Goal: Information Seeking & Learning: Understand process/instructions

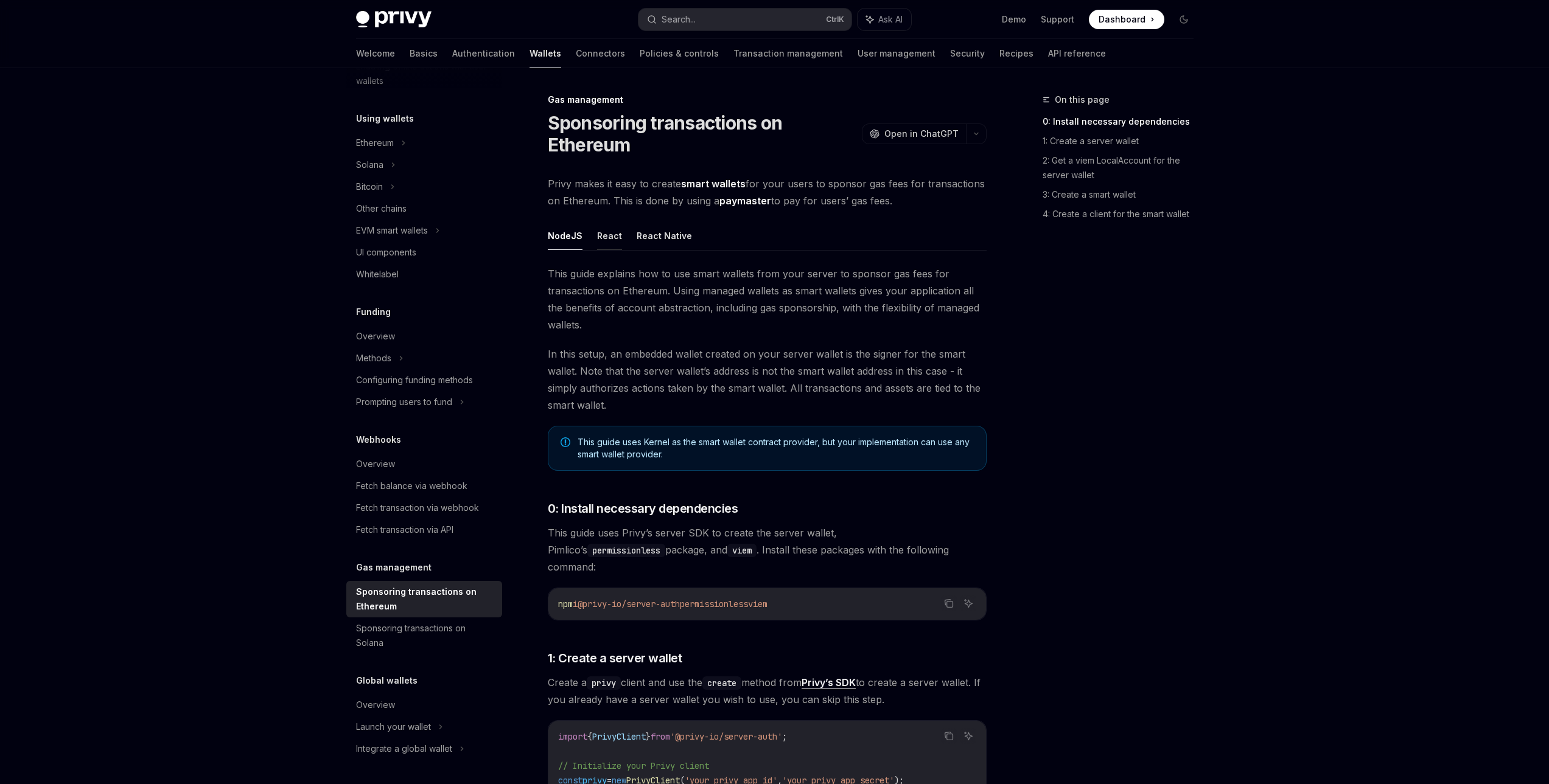
click at [606, 237] on button "React" at bounding box center [609, 235] width 25 height 28
type textarea "*"
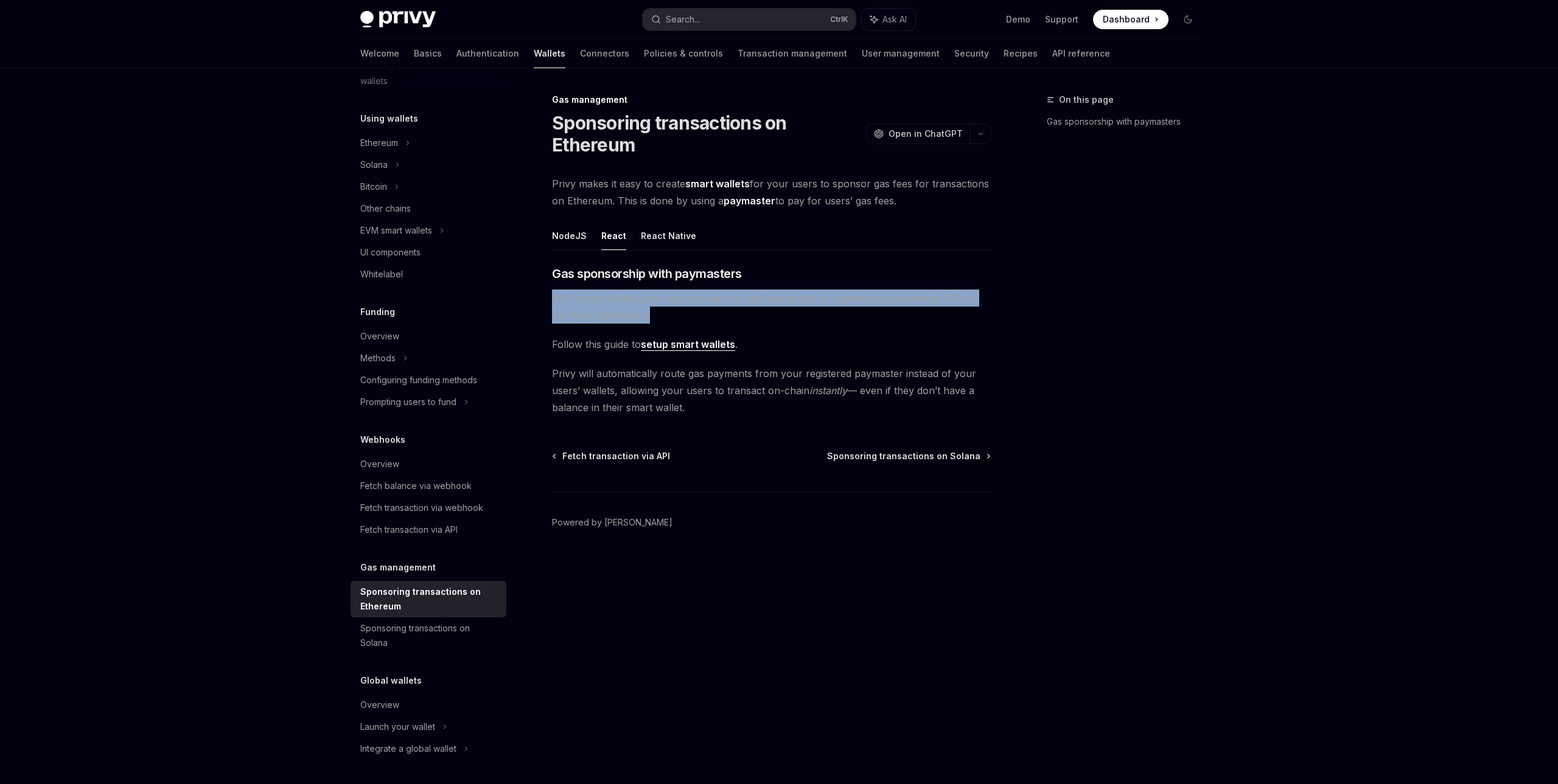
drag, startPoint x: 547, startPoint y: 297, endPoint x: 641, endPoint y: 317, distance: 96.1
click at [641, 317] on div "Gas management Sponsoring transactions on Ethereum OpenAI Open in ChatGPT OpenA…" at bounding box center [657, 438] width 672 height 691
drag, startPoint x: 572, startPoint y: 374, endPoint x: 976, endPoint y: 412, distance: 405.8
click at [976, 412] on div "Gas management Sponsoring transactions on Ethereum OpenAI Open in ChatGPT OpenA…" at bounding box center [657, 438] width 672 height 691
click at [754, 392] on span "Privy will automatically route gas payments from your registered paymaster inst…" at bounding box center [771, 391] width 439 height 51
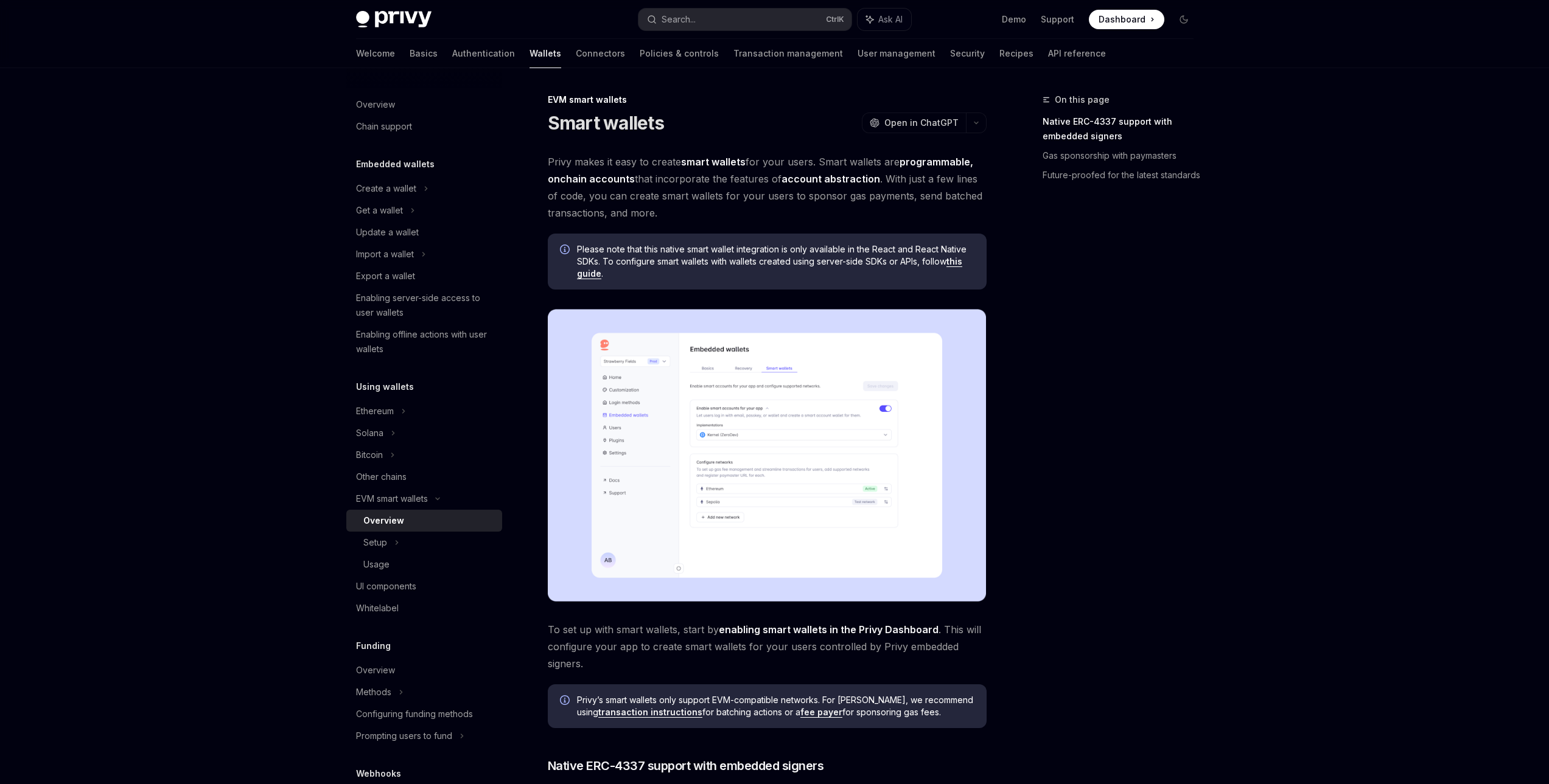
click at [792, 437] on img at bounding box center [767, 455] width 439 height 292
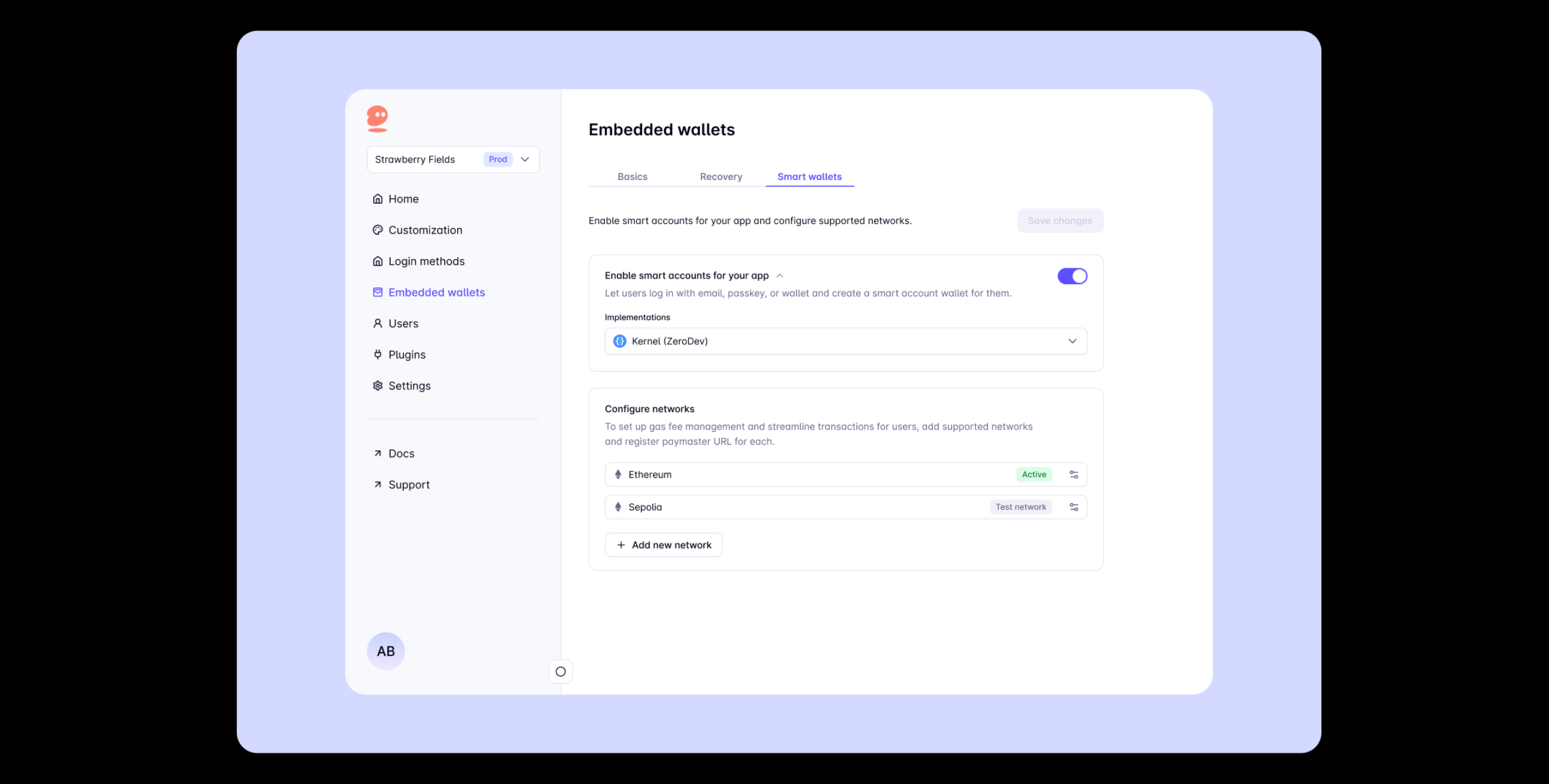
click at [1422, 291] on div at bounding box center [774, 392] width 1549 height 784
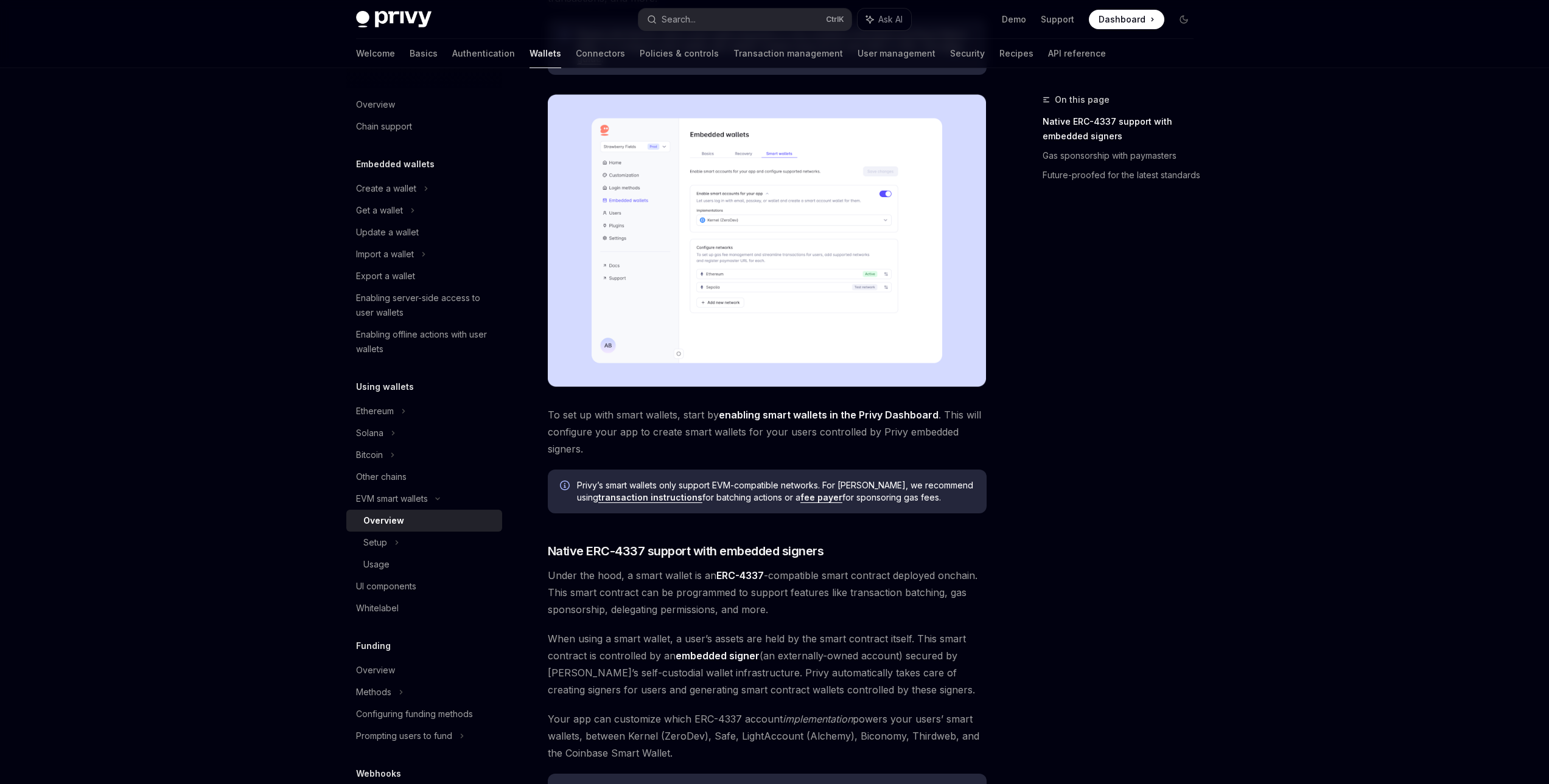
scroll to position [243, 0]
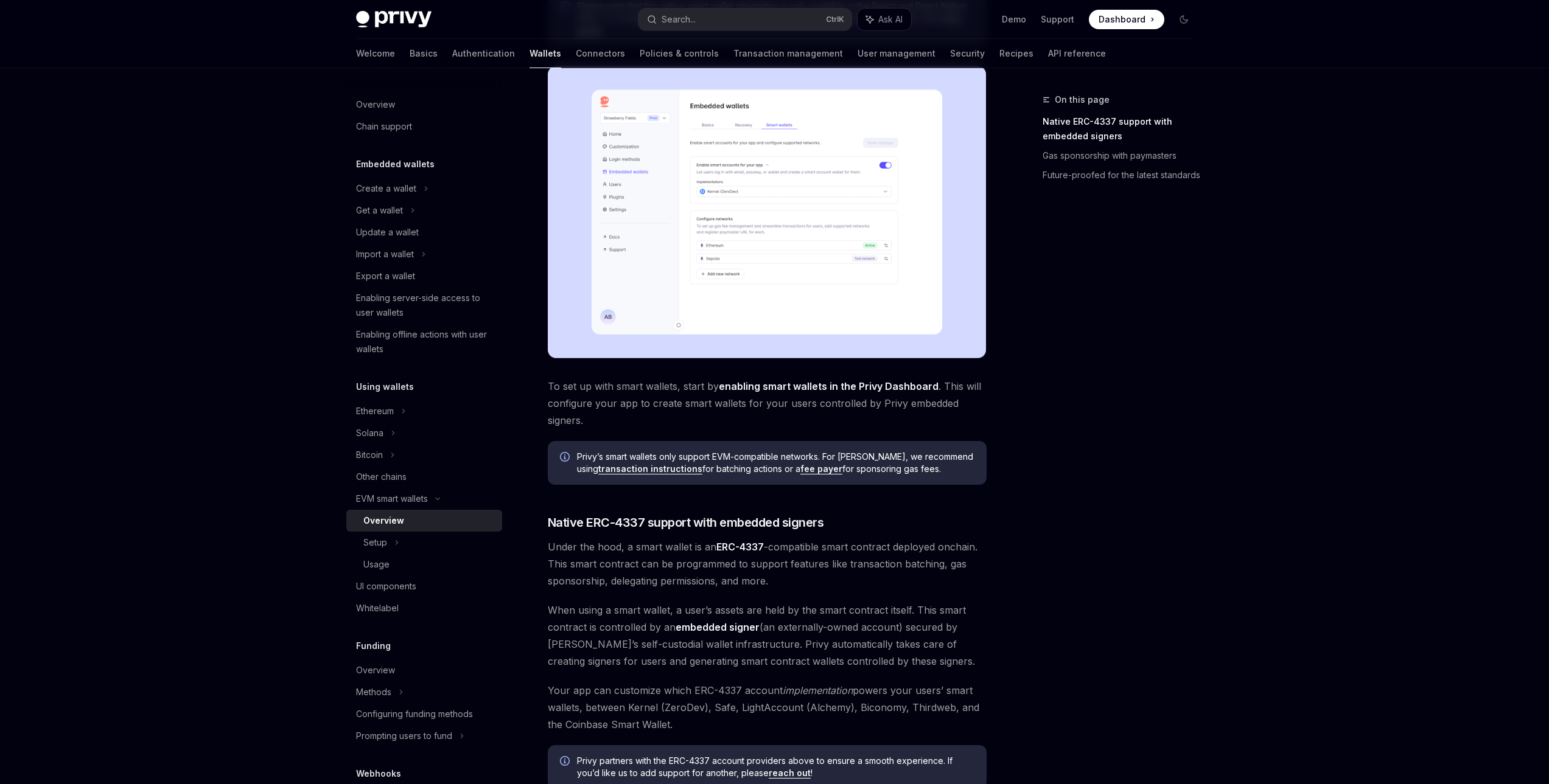
click at [776, 451] on span "Privy’s smart wallets only support EVM-compatible networks. For Solana, we reco…" at bounding box center [776, 463] width 397 height 25
click at [913, 462] on span "Privy’s smart wallets only support EVM-compatible networks. For Solana, we reco…" at bounding box center [776, 463] width 397 height 25
click at [912, 490] on div "Privy makes it easy to create smart wallets for your users. Smart wallets are p…" at bounding box center [767, 471] width 439 height 1123
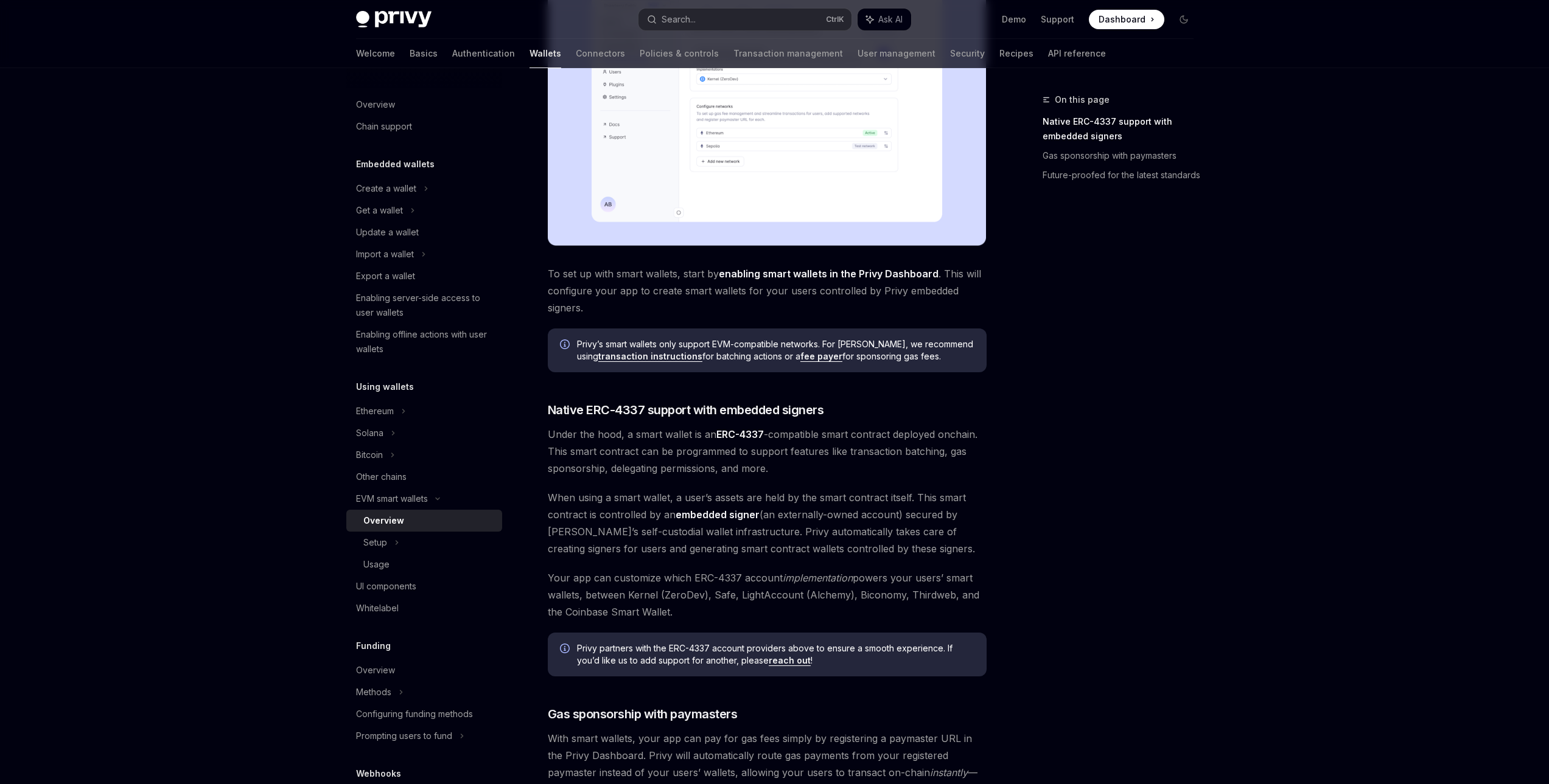
scroll to position [365, 0]
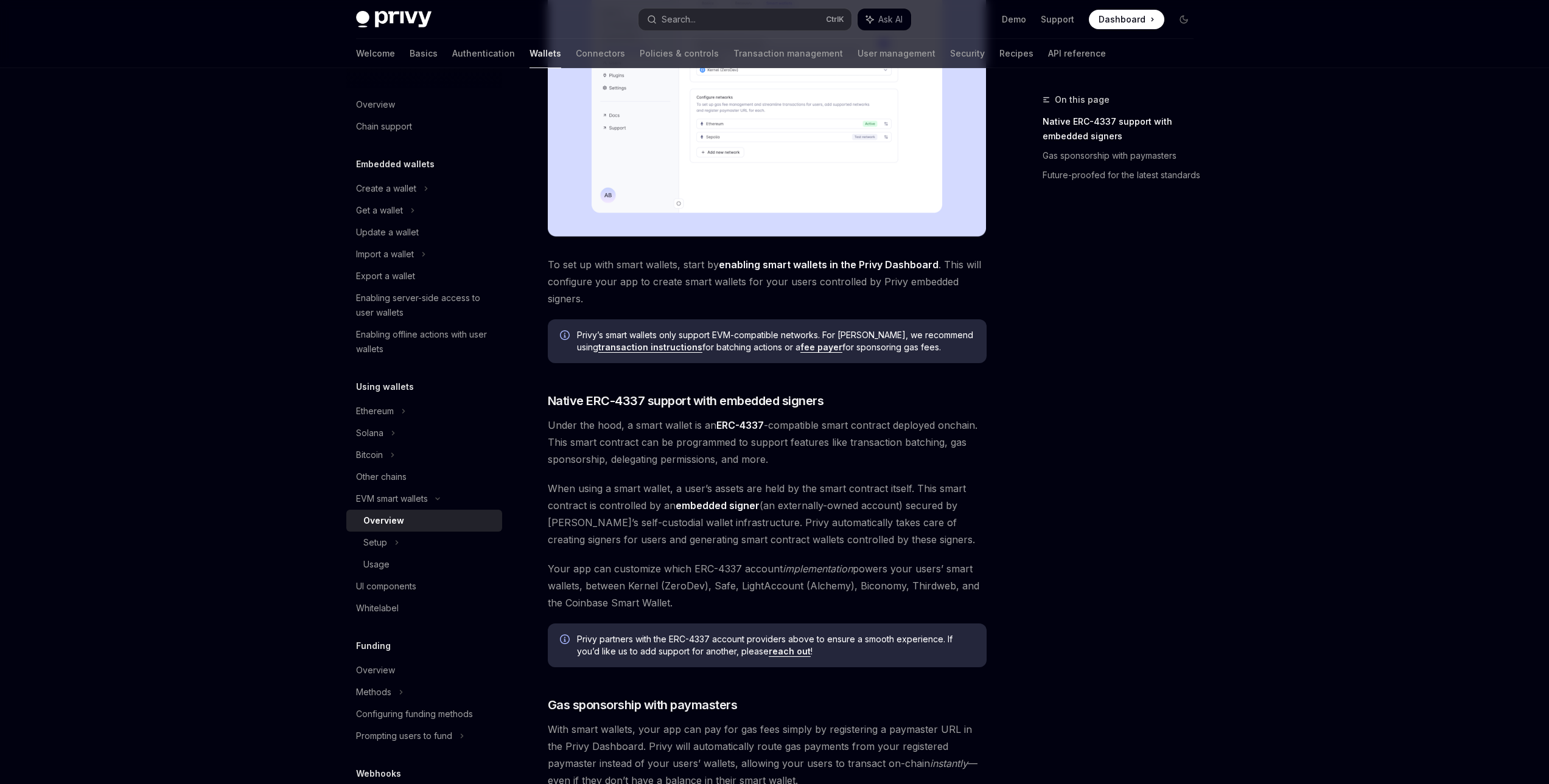
drag, startPoint x: 548, startPoint y: 447, endPoint x: 944, endPoint y: 461, distance: 396.2
click at [944, 461] on span "Under the hood, a smart wallet is an ERC-4337 -compatible smart contract deploy…" at bounding box center [767, 443] width 439 height 51
drag, startPoint x: 543, startPoint y: 485, endPoint x: 933, endPoint y: 459, distance: 390.9
click at [933, 459] on div "EVM smart wallets Smart wallets OpenAI Open in ChatGPT OpenAI Open in ChatGPT P…" at bounding box center [653, 409] width 672 height 1364
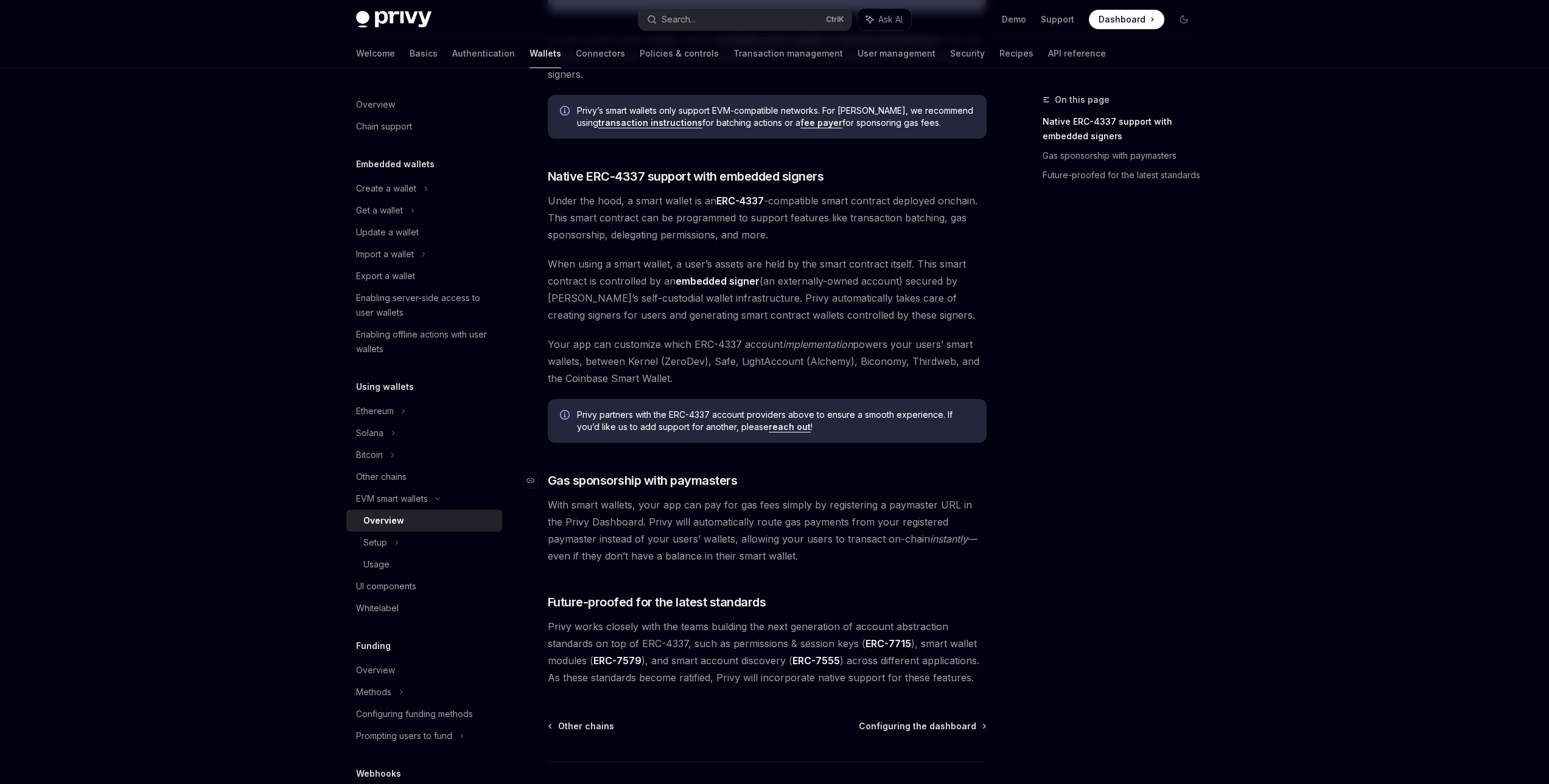
scroll to position [608, 0]
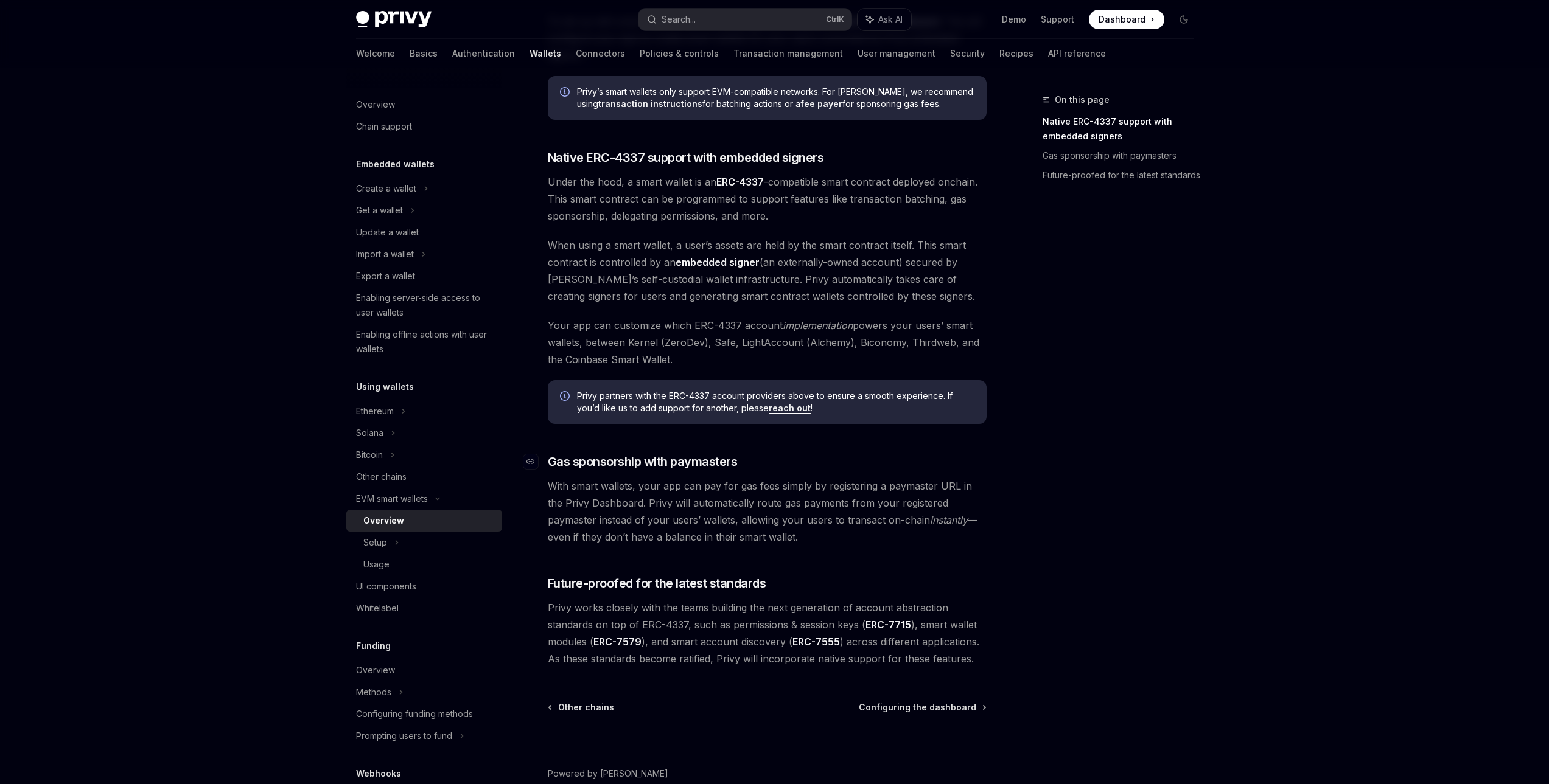
drag, startPoint x: 764, startPoint y: 537, endPoint x: 598, endPoint y: 461, distance: 182.6
click at [567, 456] on div "Privy makes it easy to create smart wallets for your users. Smart wallets are p…" at bounding box center [767, 106] width 439 height 1123
click at [787, 504] on span "With smart wallets, your app can pay for gas fees simply by registering a payma…" at bounding box center [767, 512] width 439 height 68
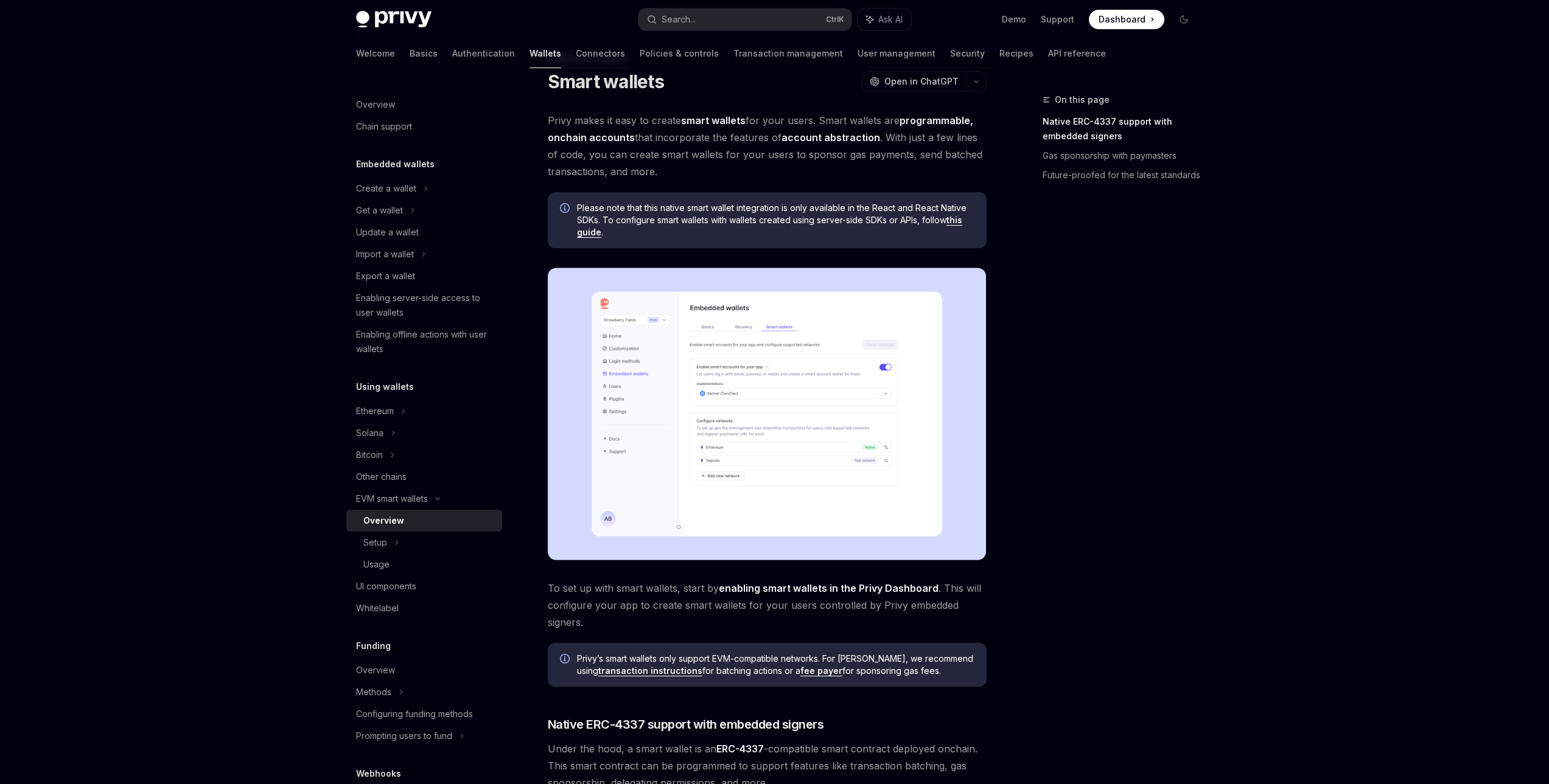
scroll to position [0, 0]
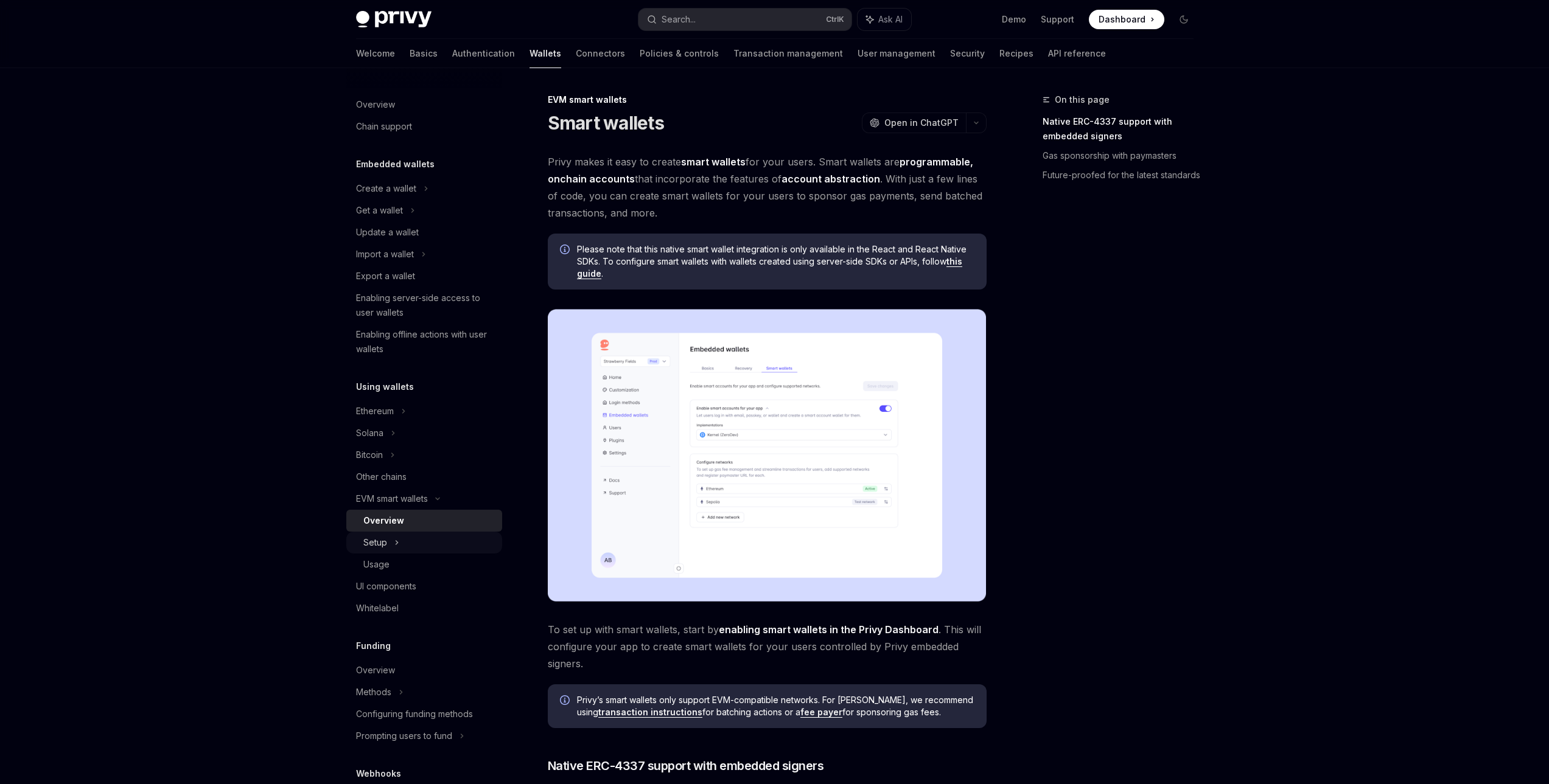
click at [422, 549] on div "Setup" at bounding box center [424, 542] width 156 height 22
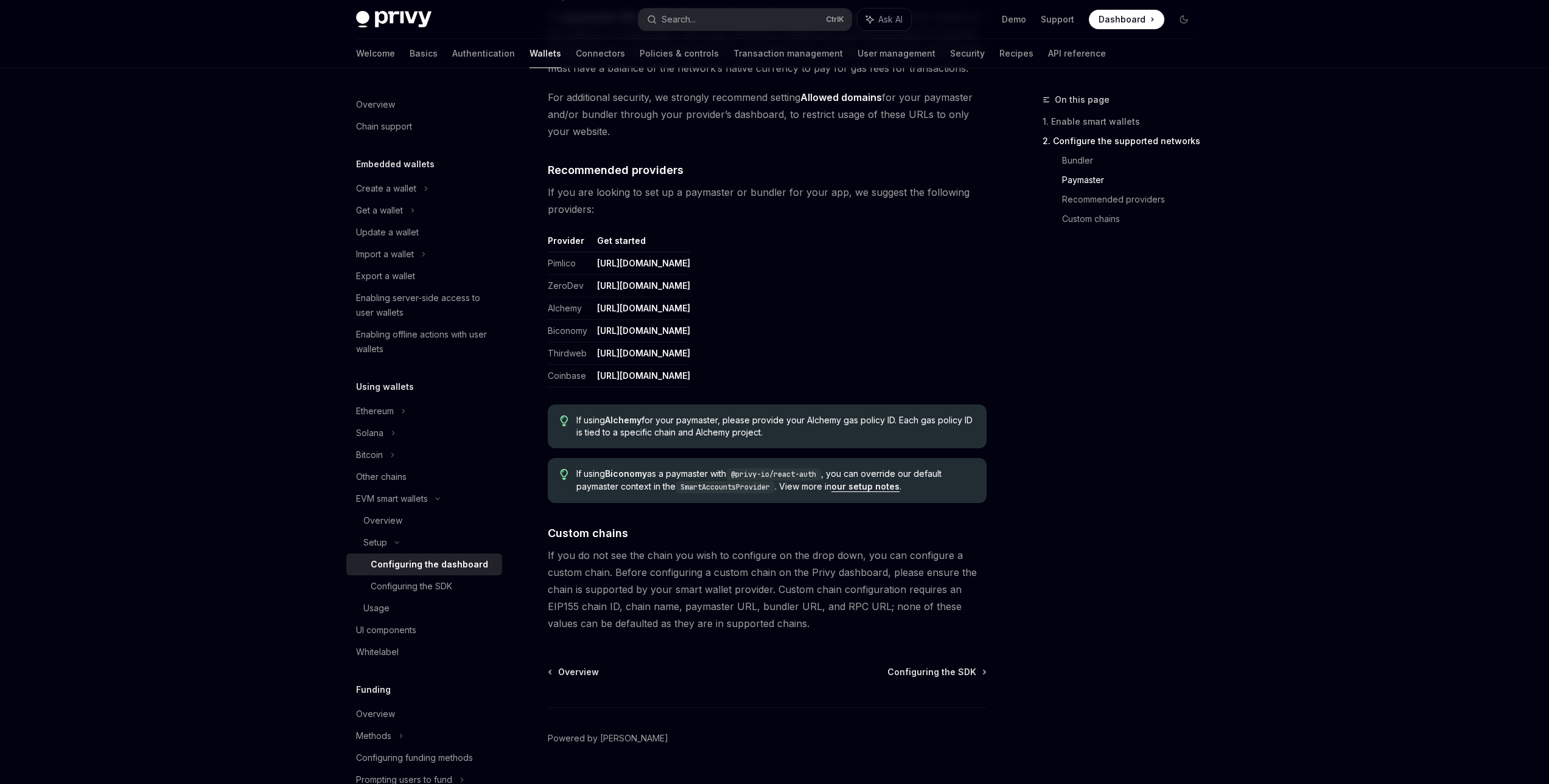
scroll to position [1382, 0]
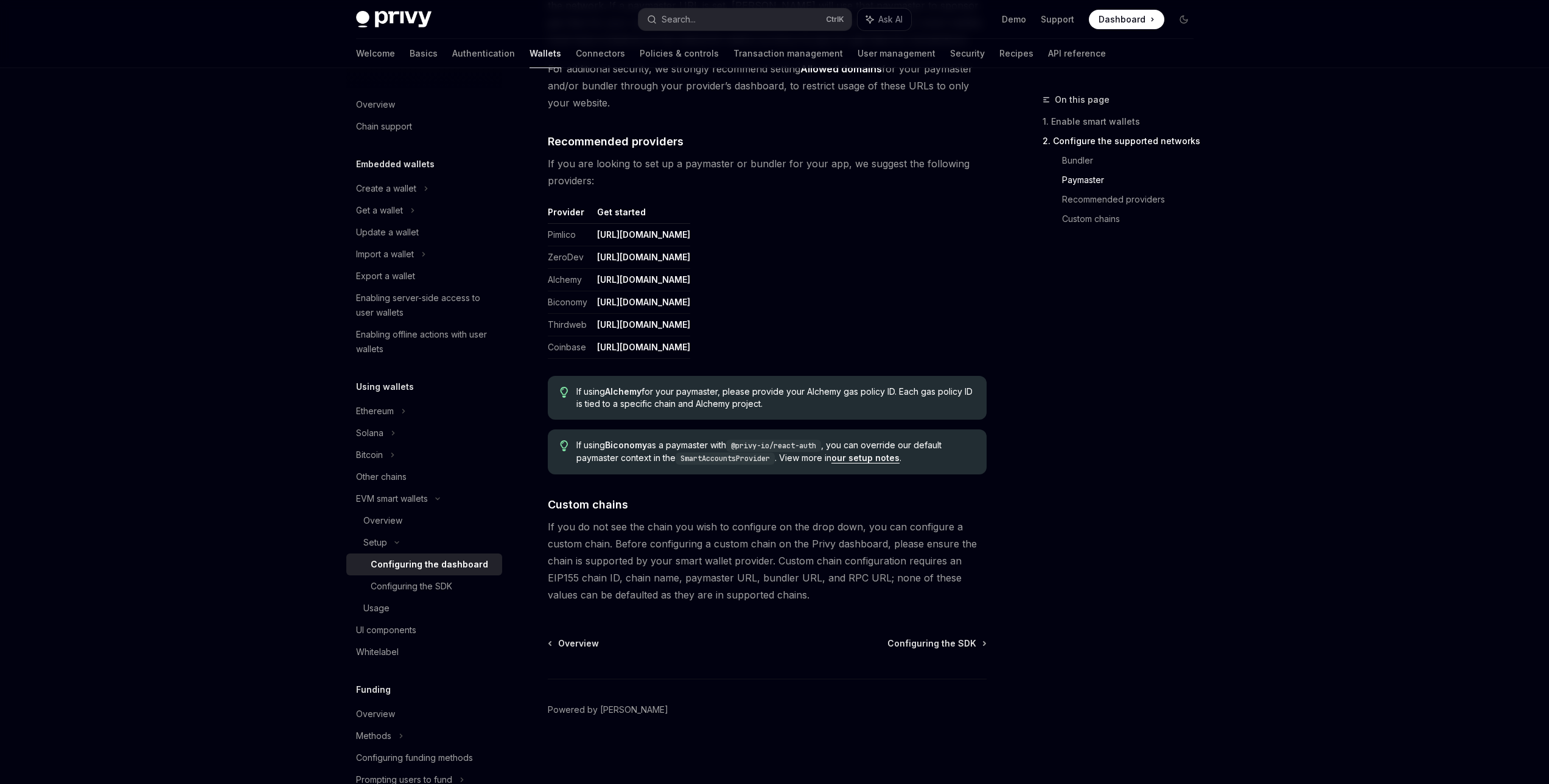
click at [925, 644] on span "Configuring the SDK" at bounding box center [932, 643] width 89 height 12
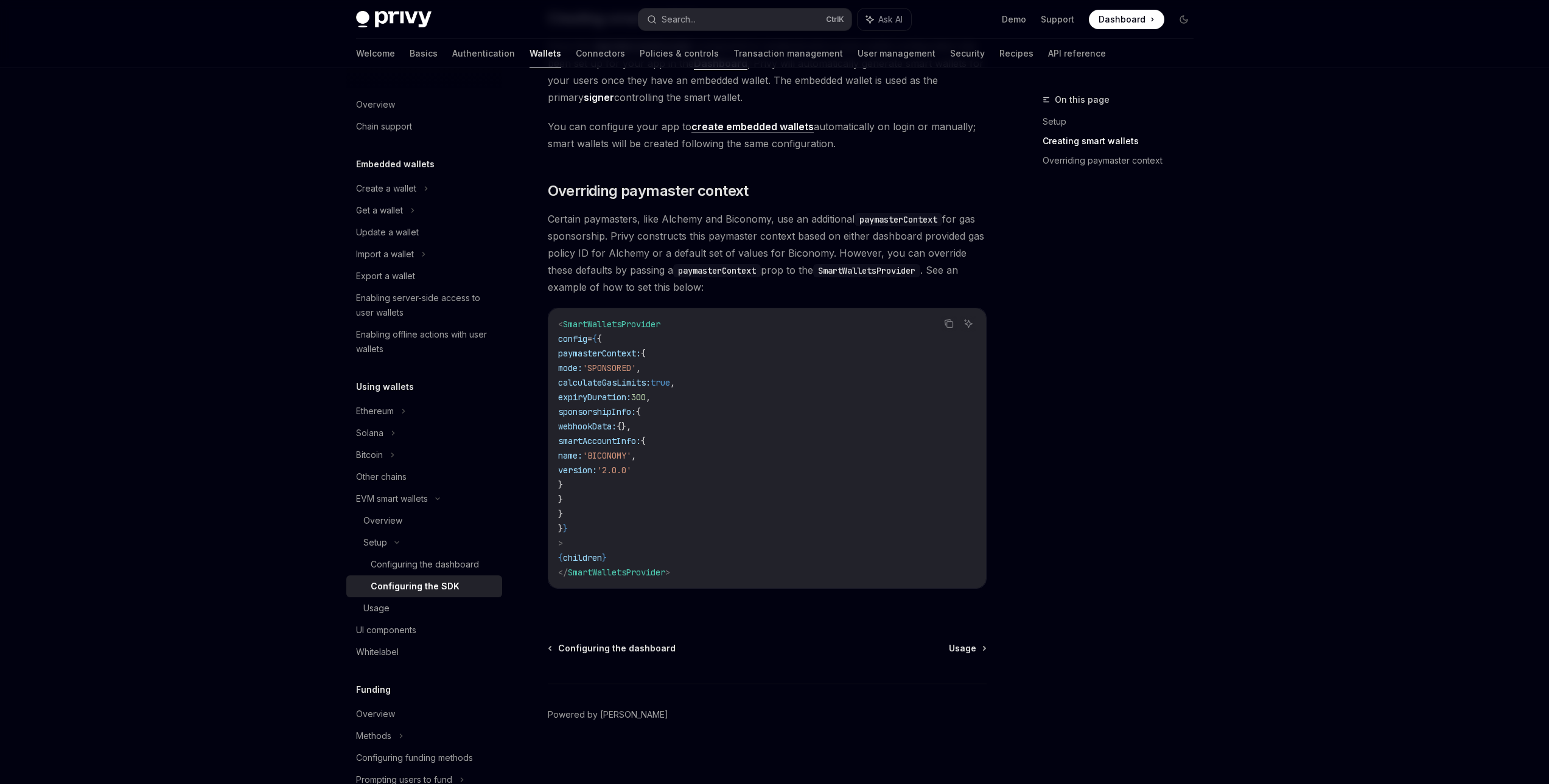
scroll to position [800, 0]
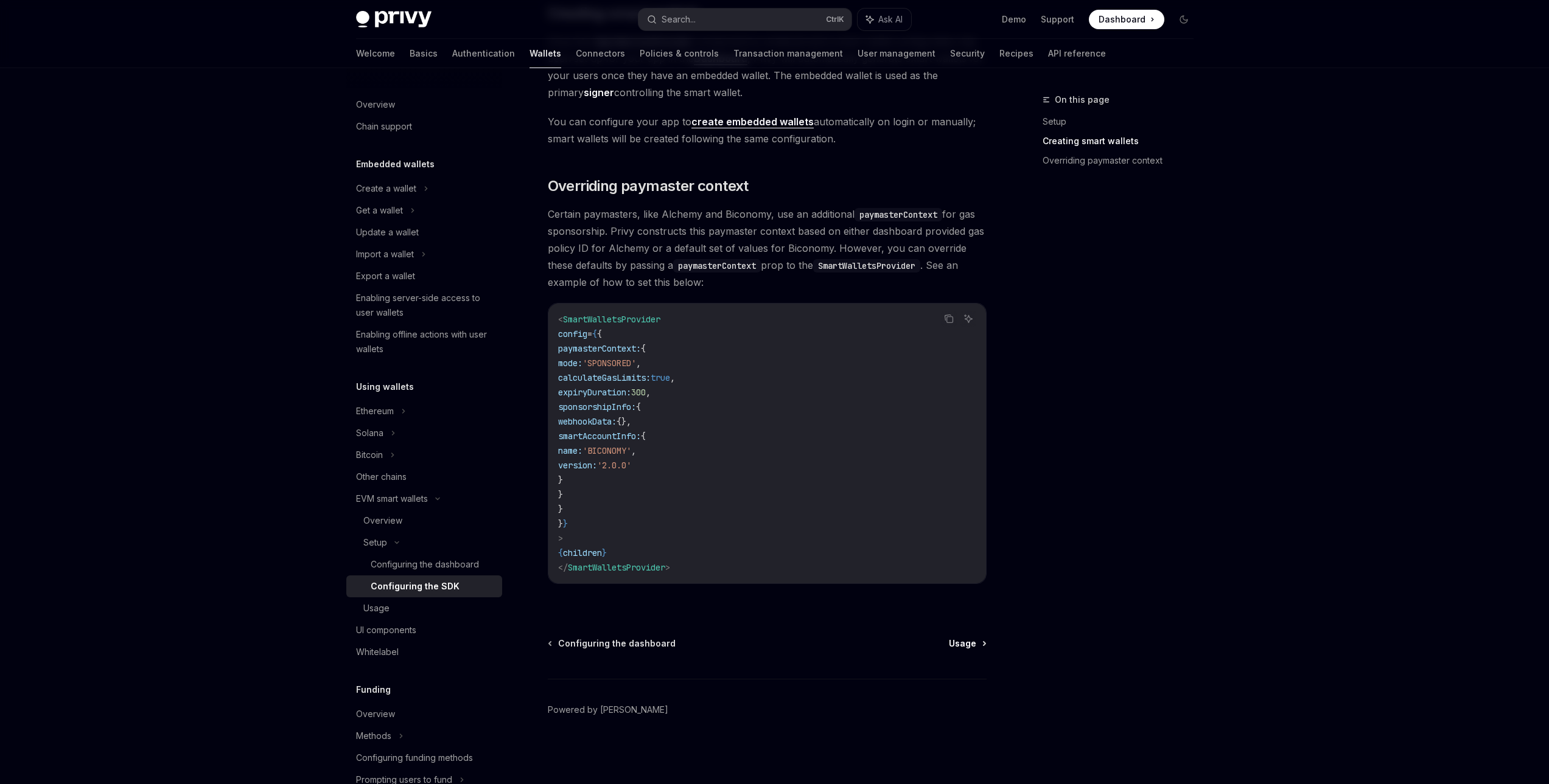
click at [968, 640] on span "Usage" at bounding box center [962, 643] width 27 height 12
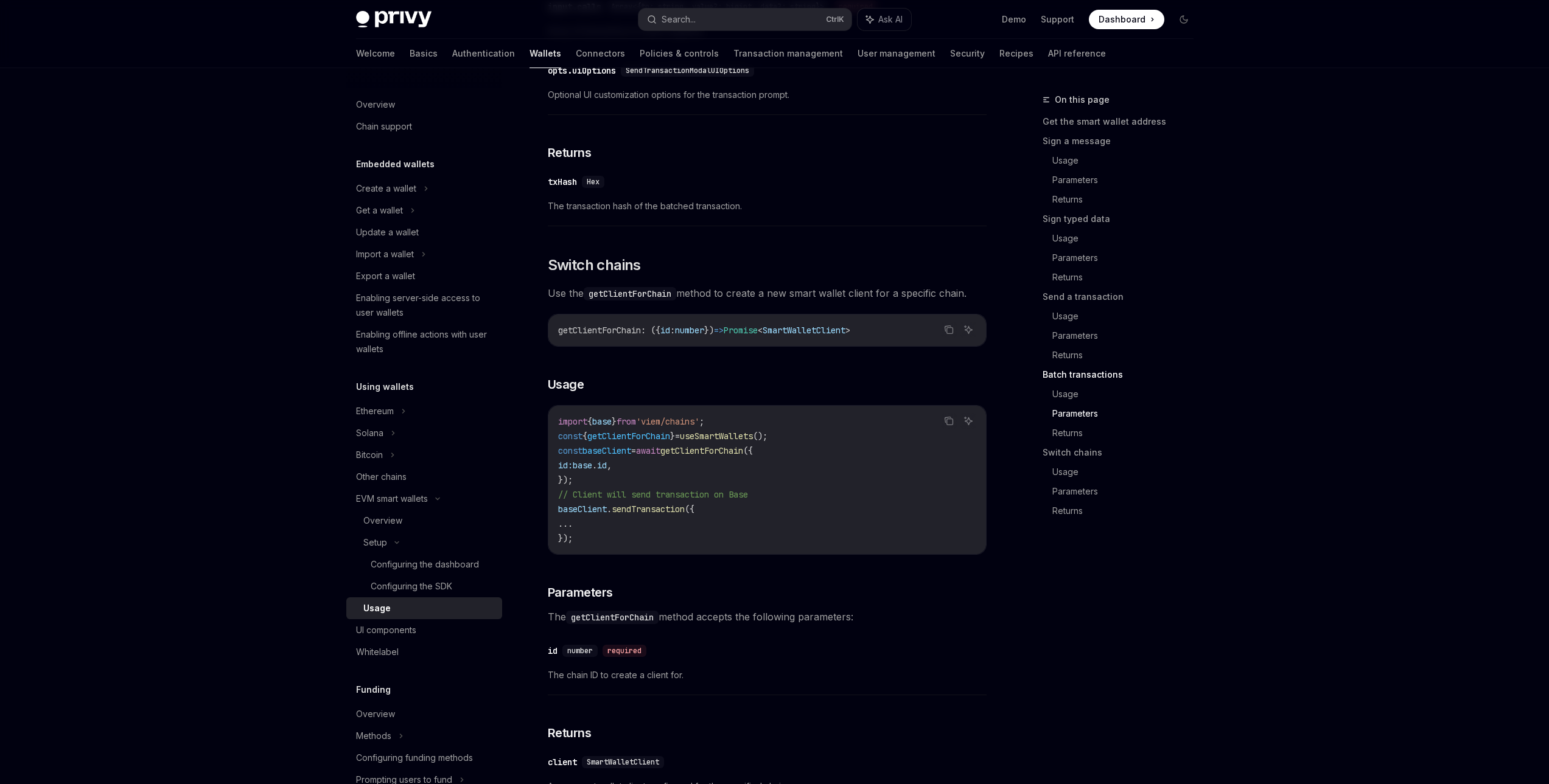
scroll to position [3224, 0]
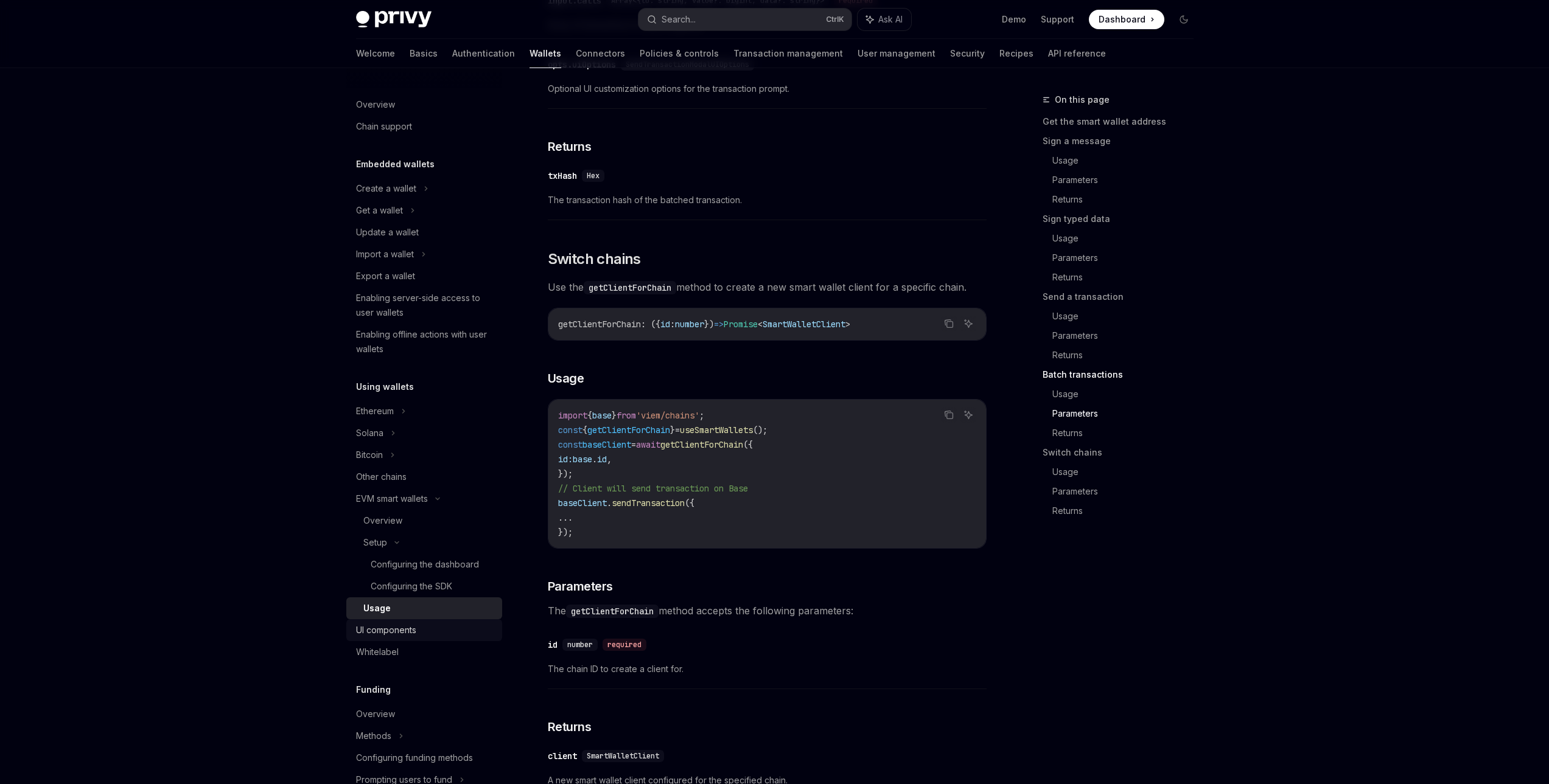
click at [393, 628] on div "UI components" at bounding box center [386, 630] width 61 height 14
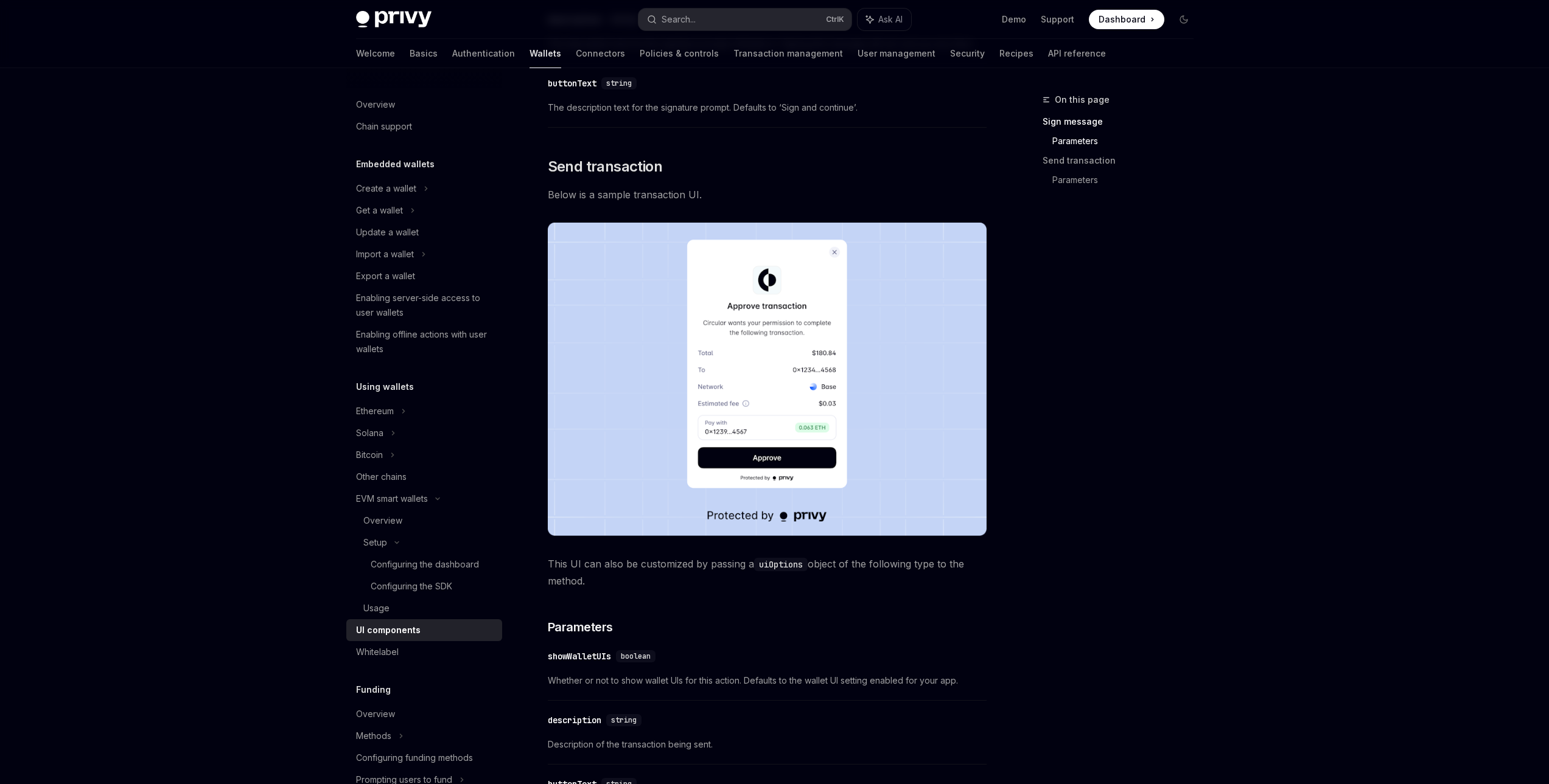
scroll to position [1034, 0]
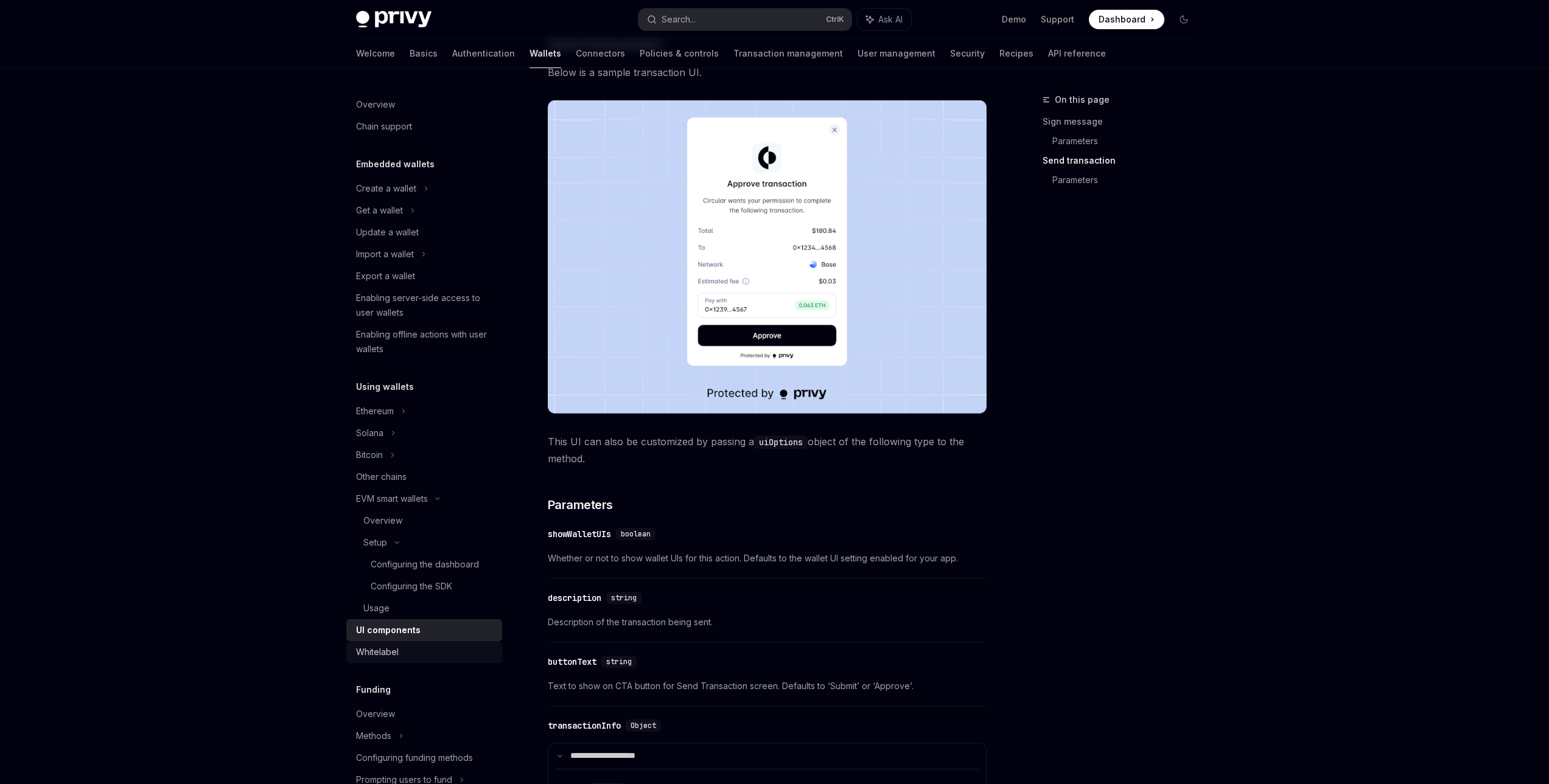
click at [407, 649] on div "Whitelabel" at bounding box center [425, 652] width 139 height 14
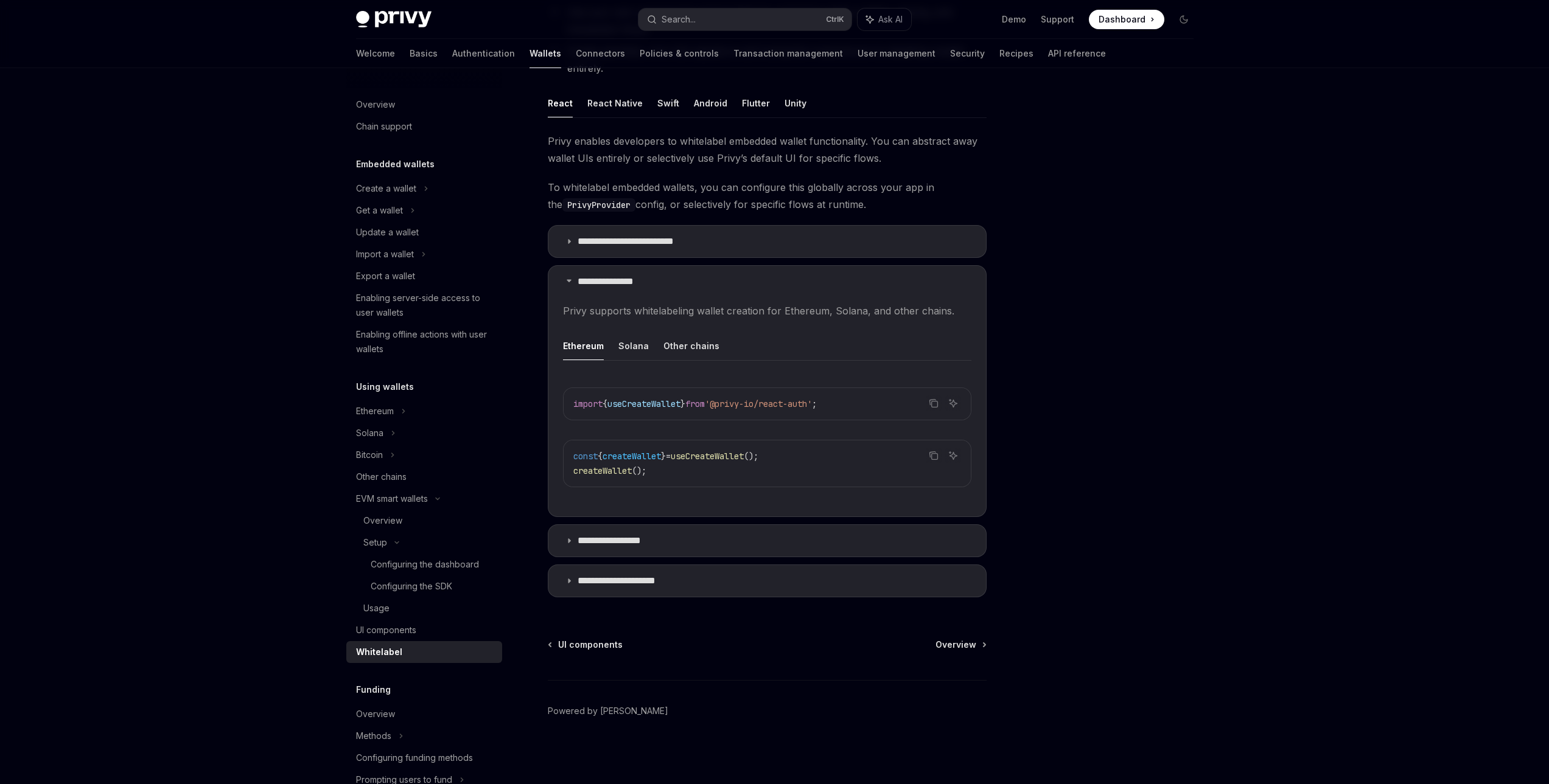
scroll to position [197, 0]
click at [656, 539] on p "**********" at bounding box center [621, 539] width 88 height 12
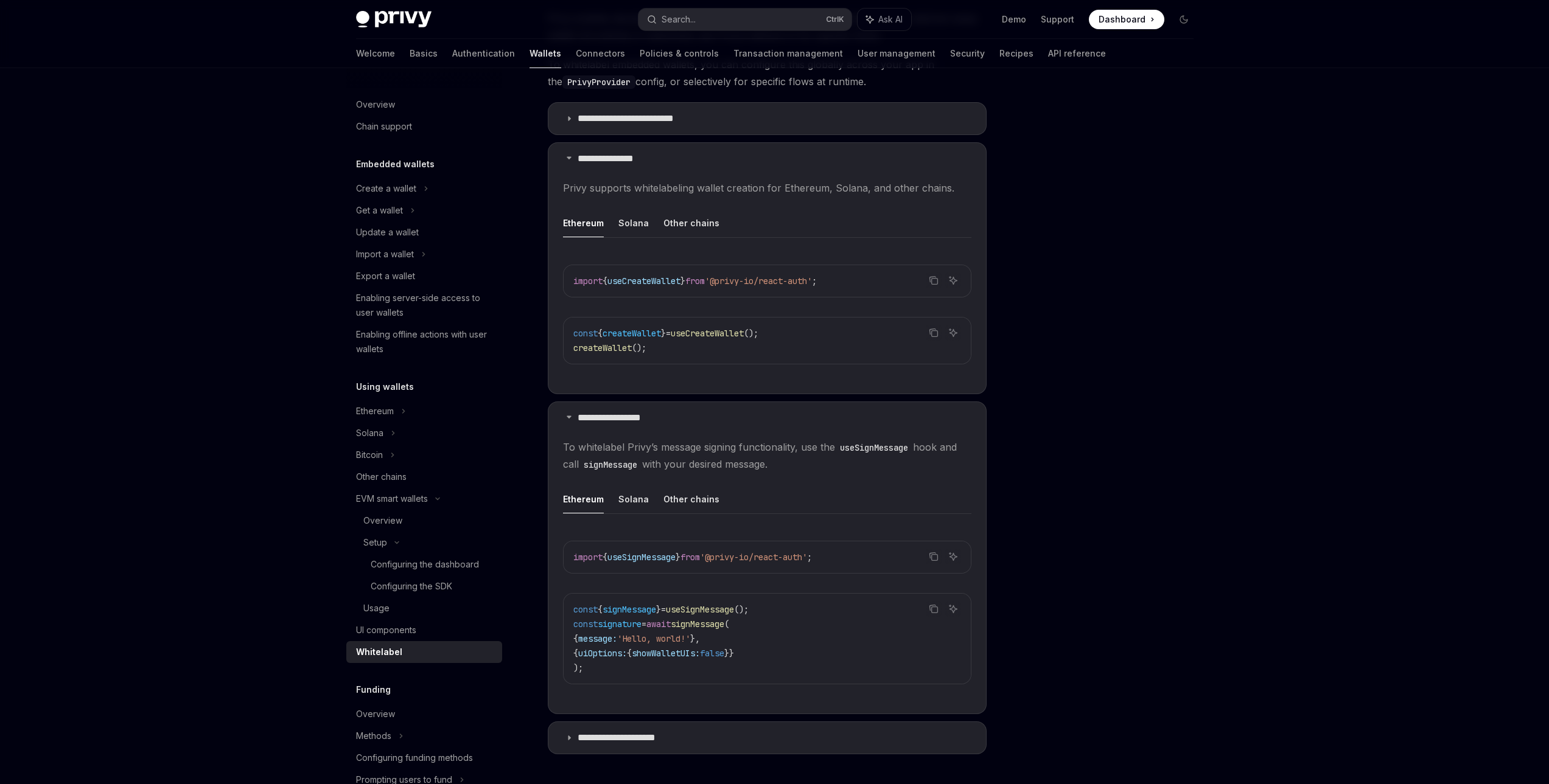
scroll to position [477, 0]
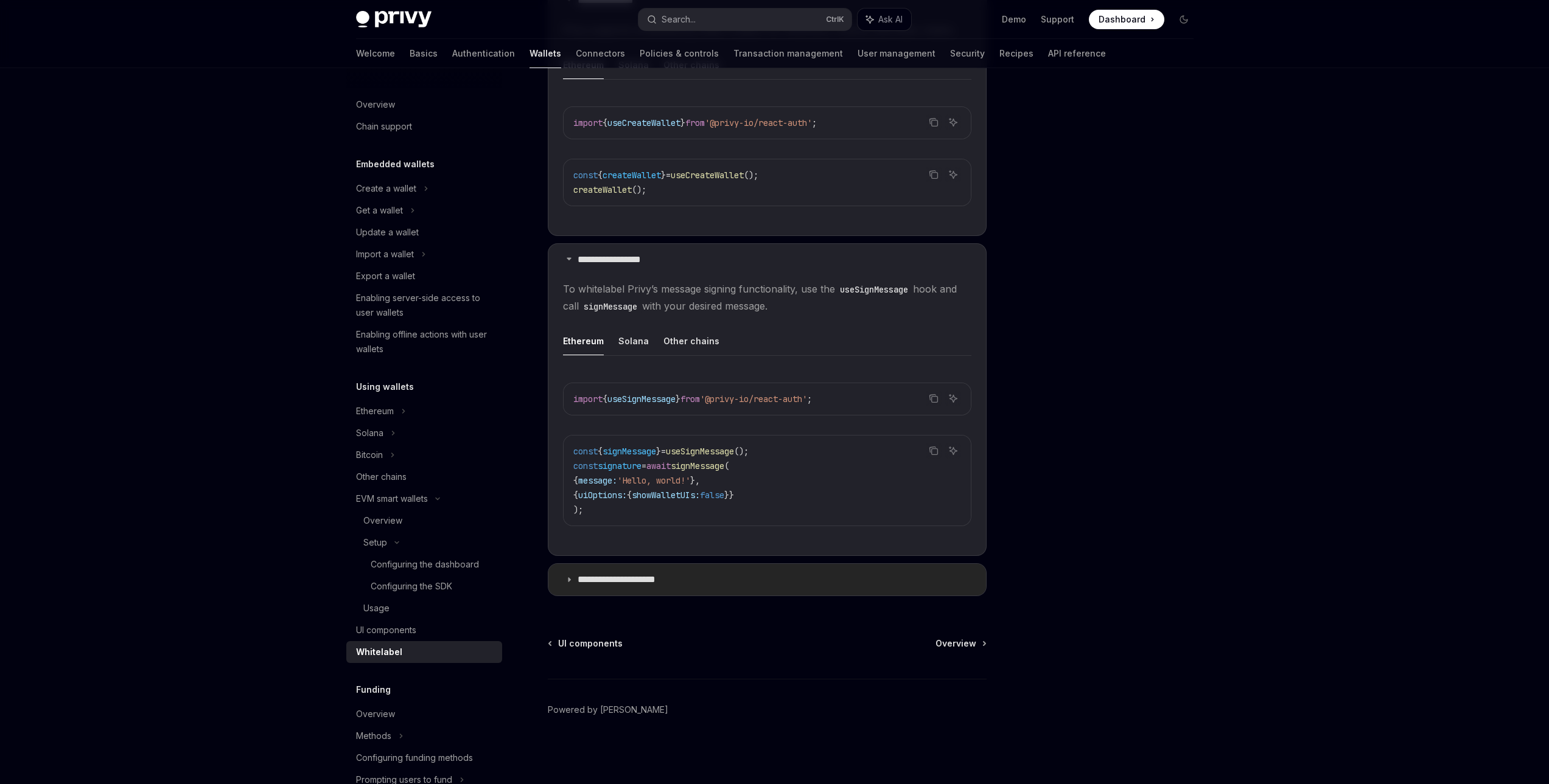
click at [668, 581] on p "**********" at bounding box center [627, 580] width 101 height 12
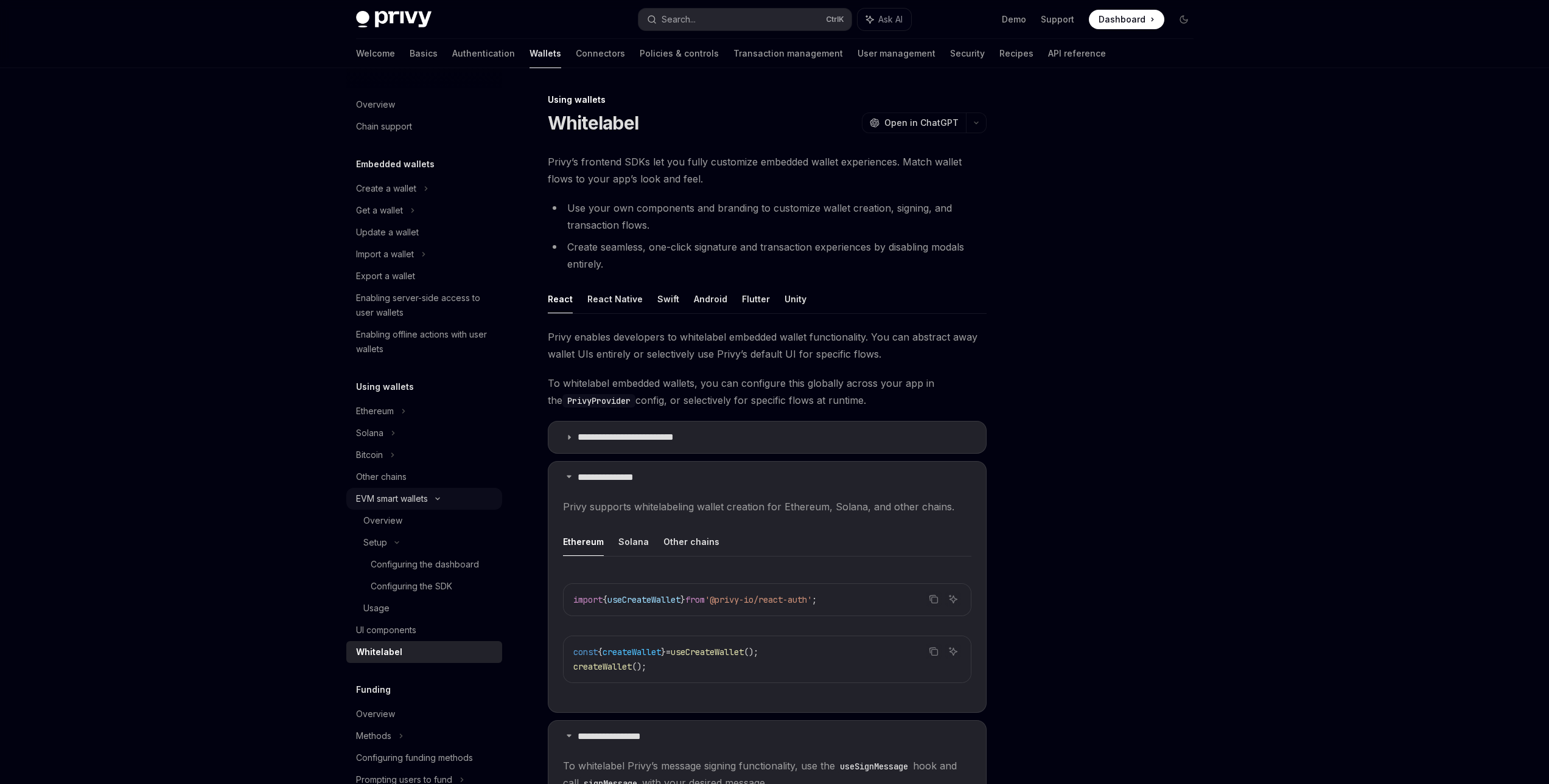
click at [428, 505] on div "EVM smart wallets" at bounding box center [392, 498] width 72 height 14
click at [426, 504] on div "EVM smart wallets" at bounding box center [392, 498] width 72 height 14
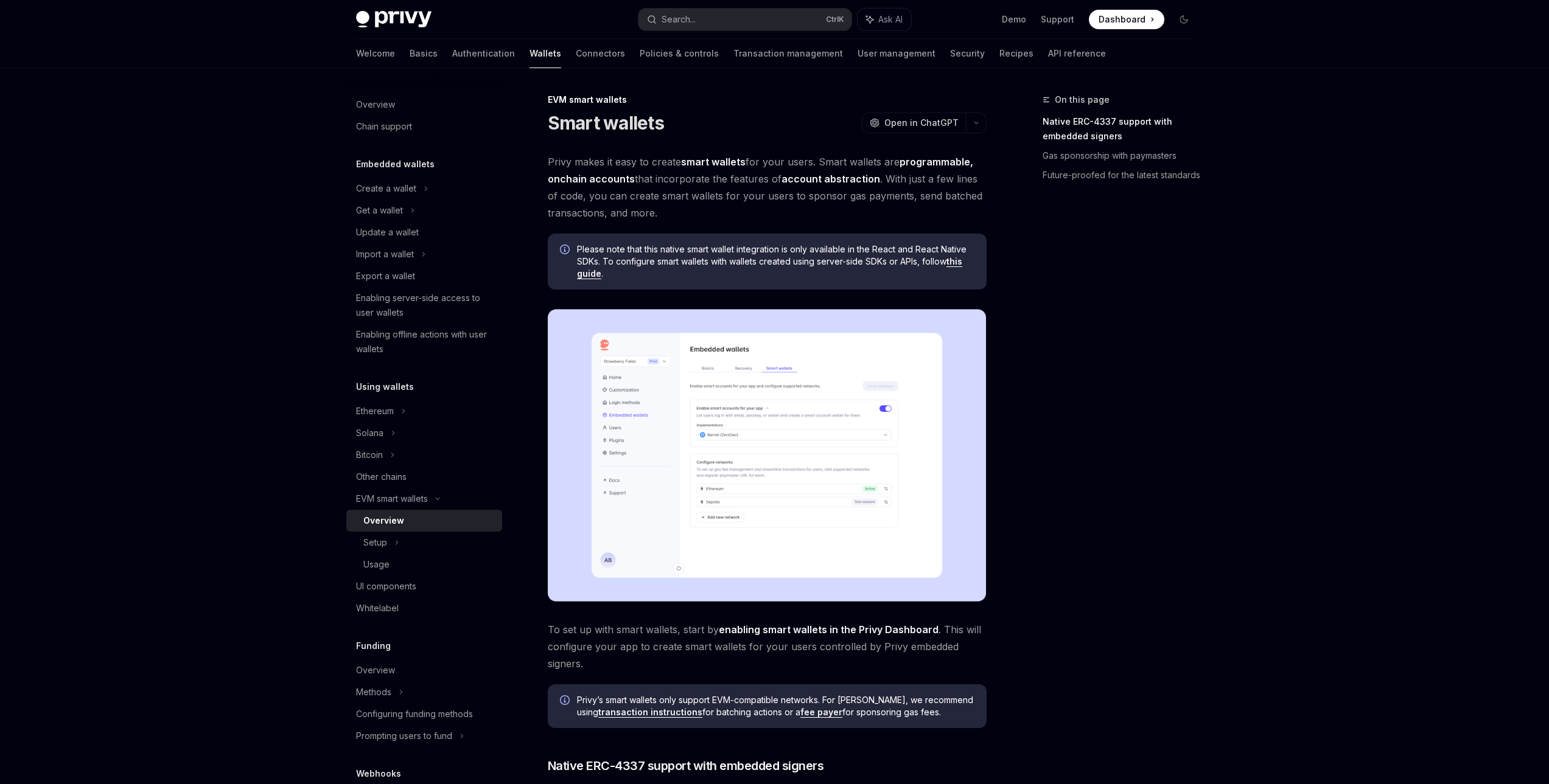
click at [424, 521] on div "Overview" at bounding box center [429, 520] width 132 height 14
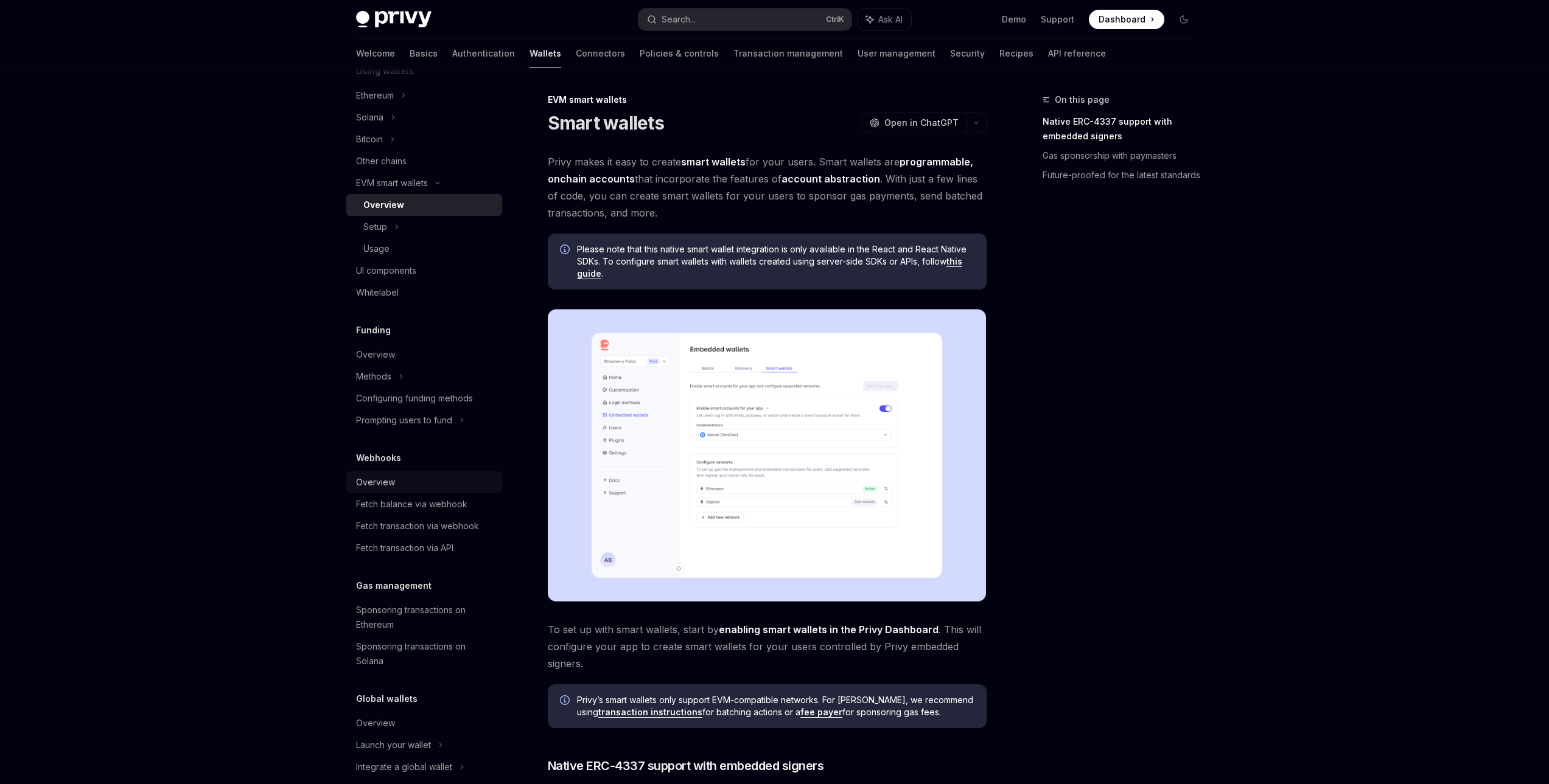
scroll to position [334, 0]
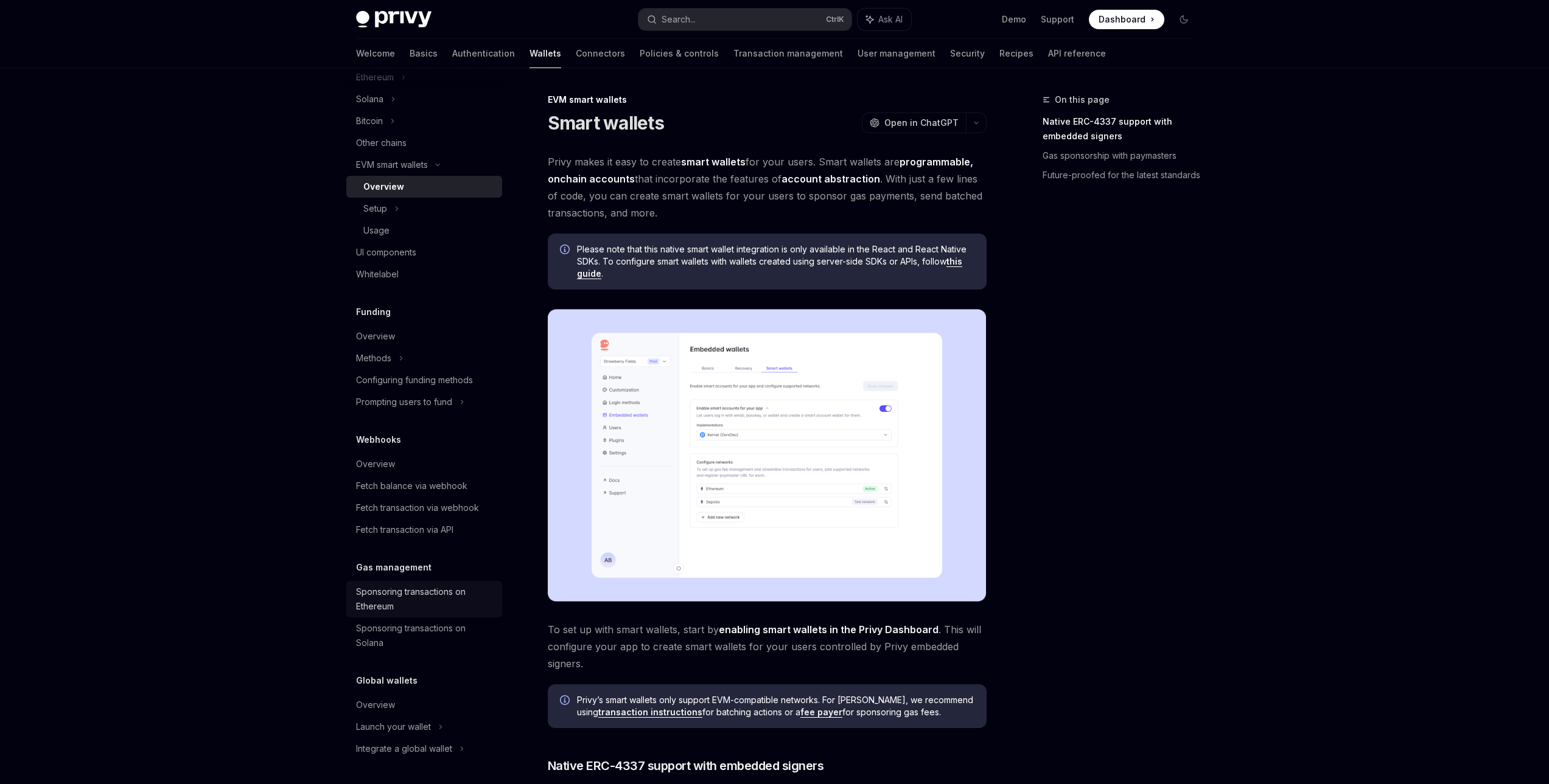
click at [405, 600] on div "Sponsoring transactions on Ethereum" at bounding box center [425, 599] width 139 height 29
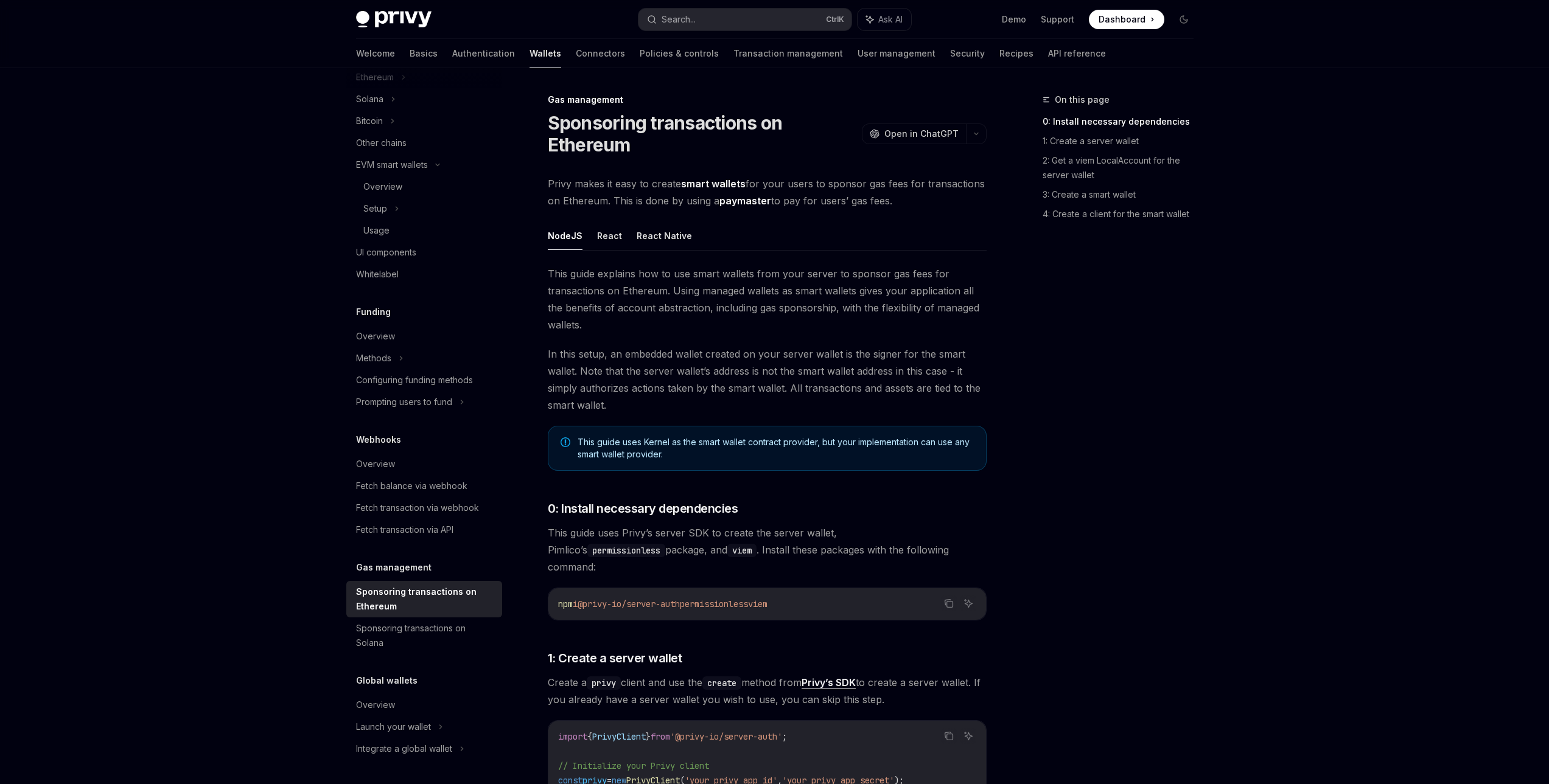
click at [678, 124] on h1 "Sponsoring transactions on Ethereum" at bounding box center [702, 133] width 309 height 44
click at [711, 137] on h1 "Sponsoring transactions on Ethereum" at bounding box center [702, 133] width 309 height 44
drag, startPoint x: 641, startPoint y: 144, endPoint x: 537, endPoint y: 88, distance: 118.1
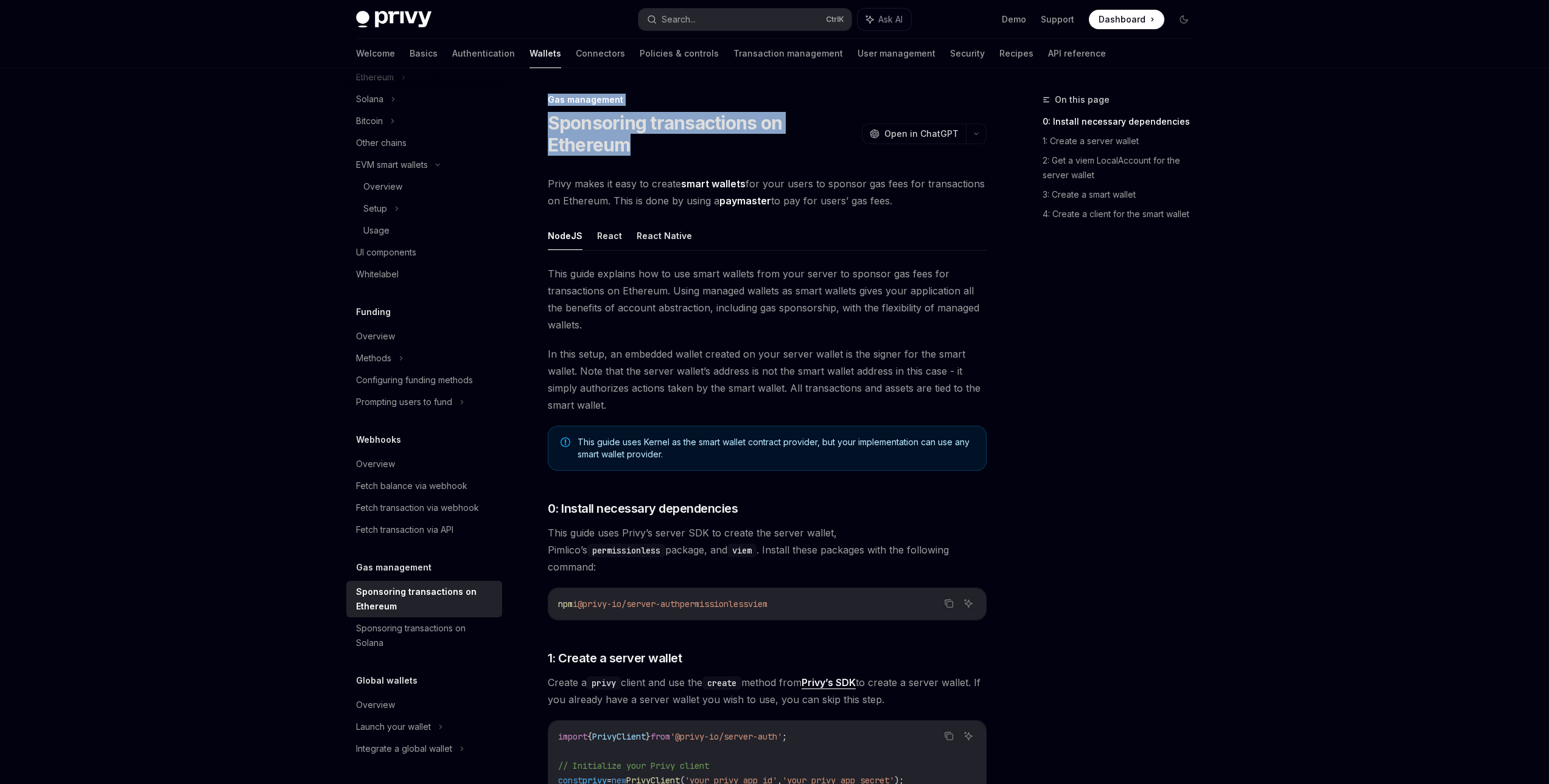
copy div "Gas management Sponsoring transactions on Ethereum"
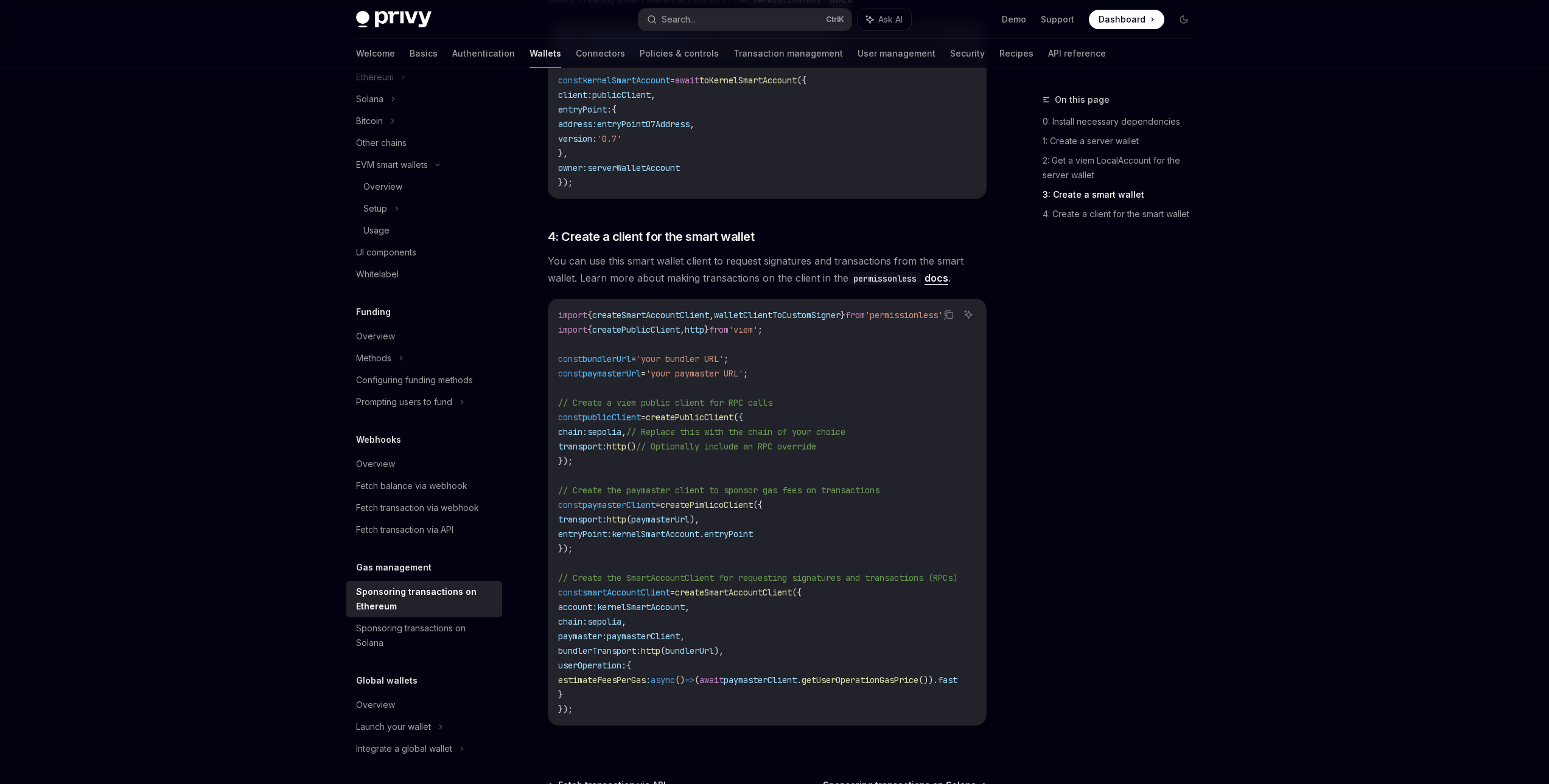
scroll to position [1216, 0]
click at [451, 629] on div "Sponsoring transactions on Solana" at bounding box center [425, 636] width 139 height 29
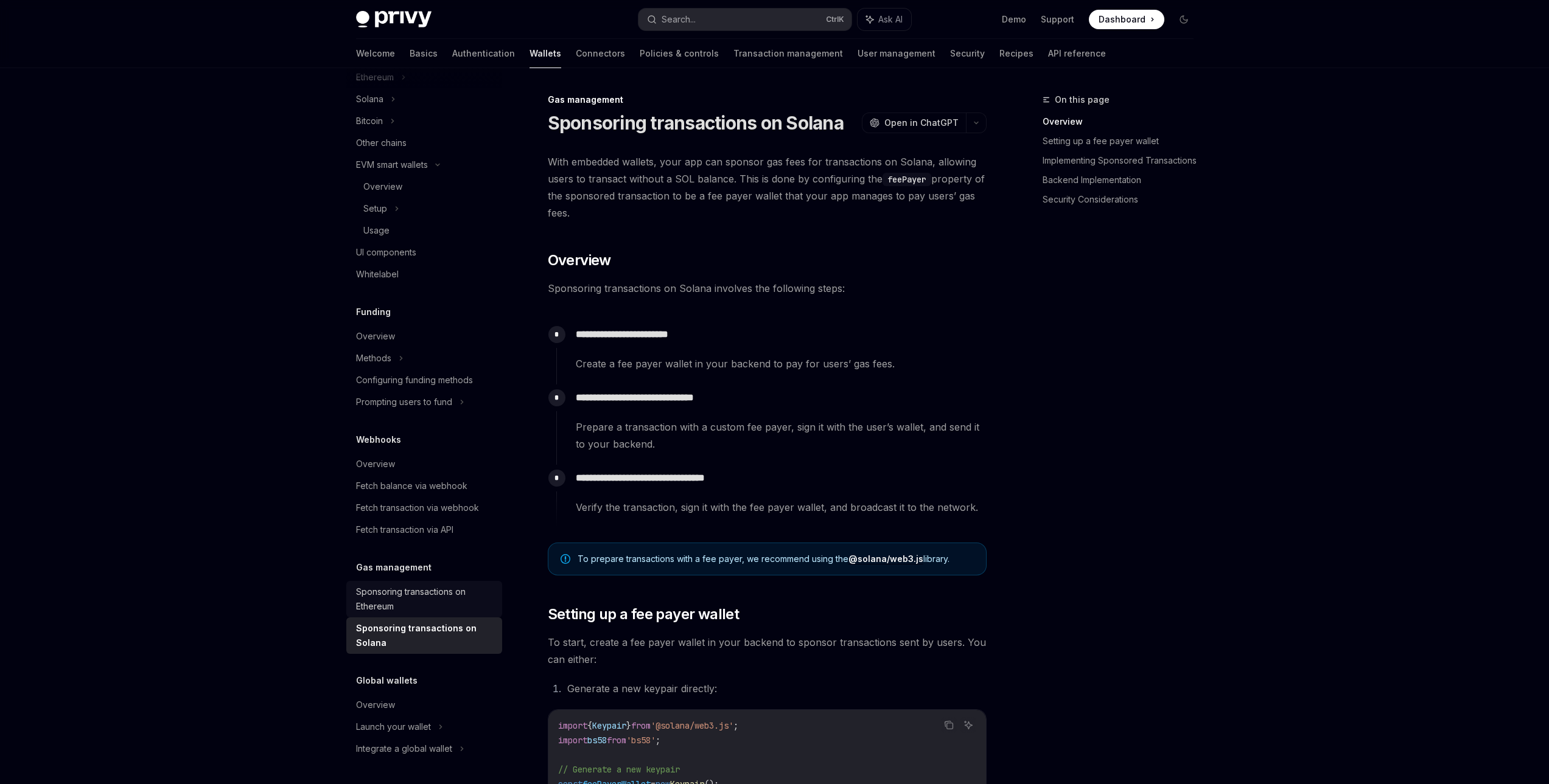
click at [432, 588] on div "Sponsoring transactions on Ethereum" at bounding box center [425, 599] width 139 height 29
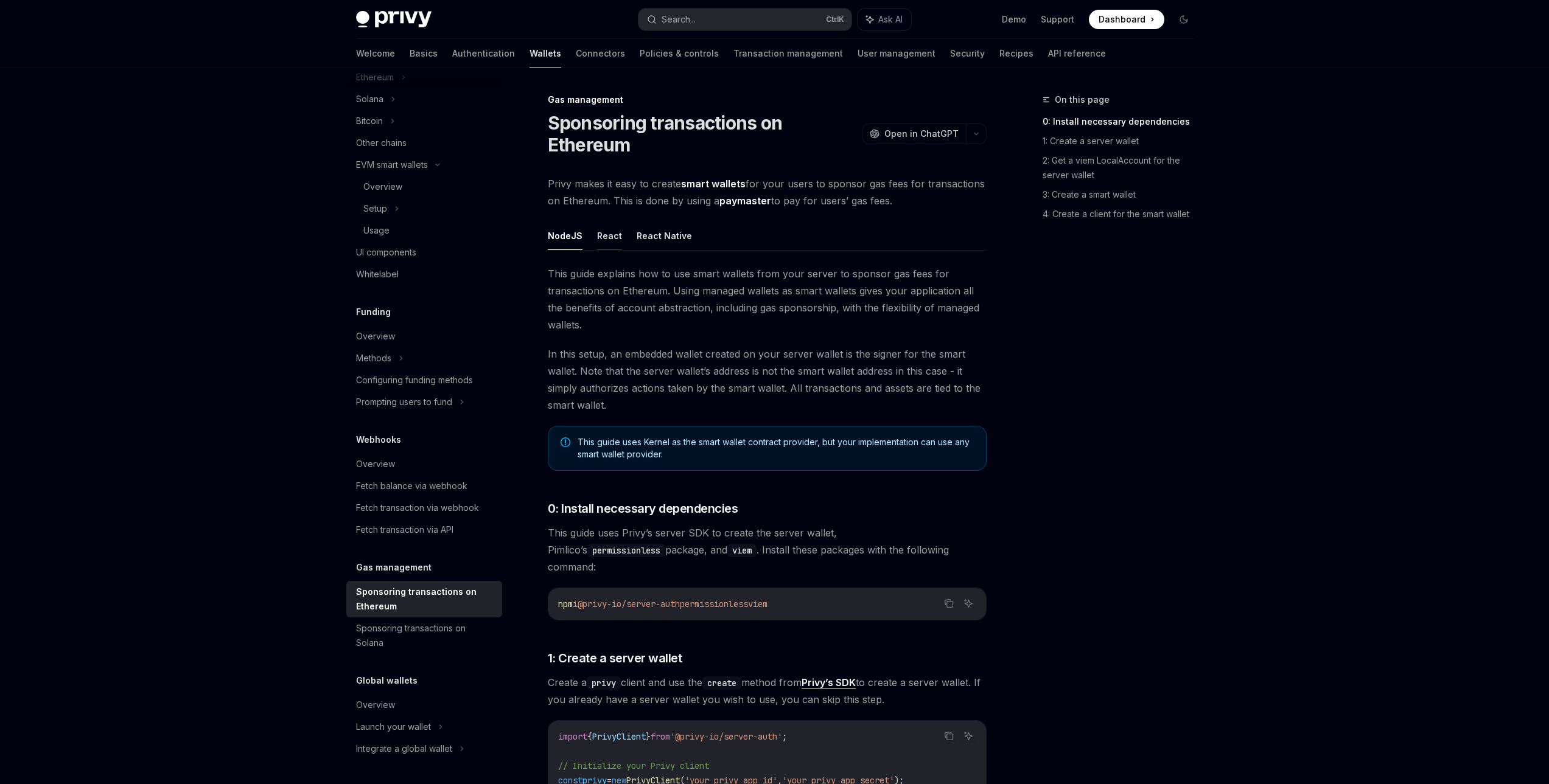
click at [612, 224] on button "React" at bounding box center [609, 235] width 25 height 28
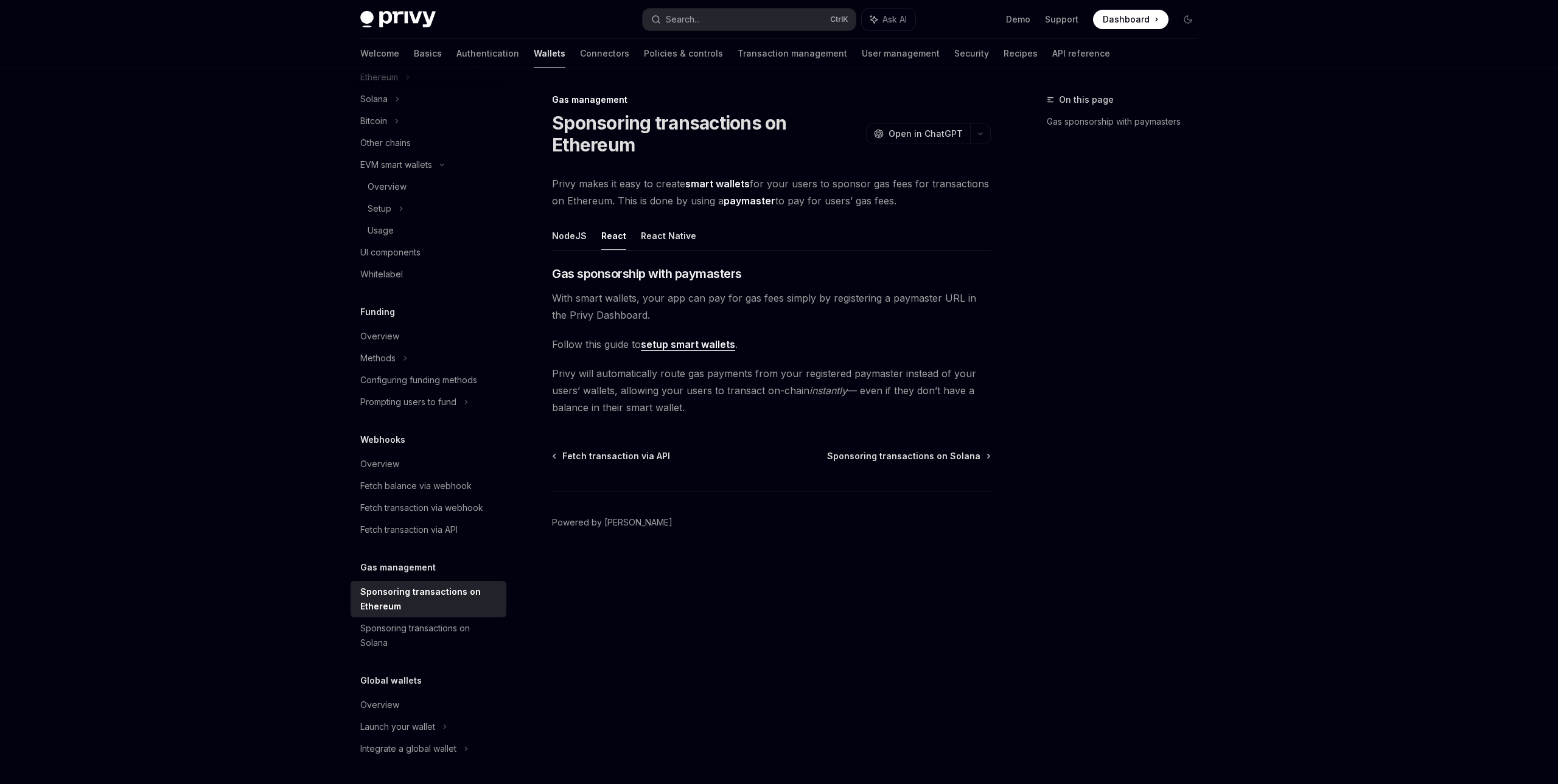
click at [685, 343] on link "setup smart wallets" at bounding box center [688, 345] width 95 height 13
type textarea "*"
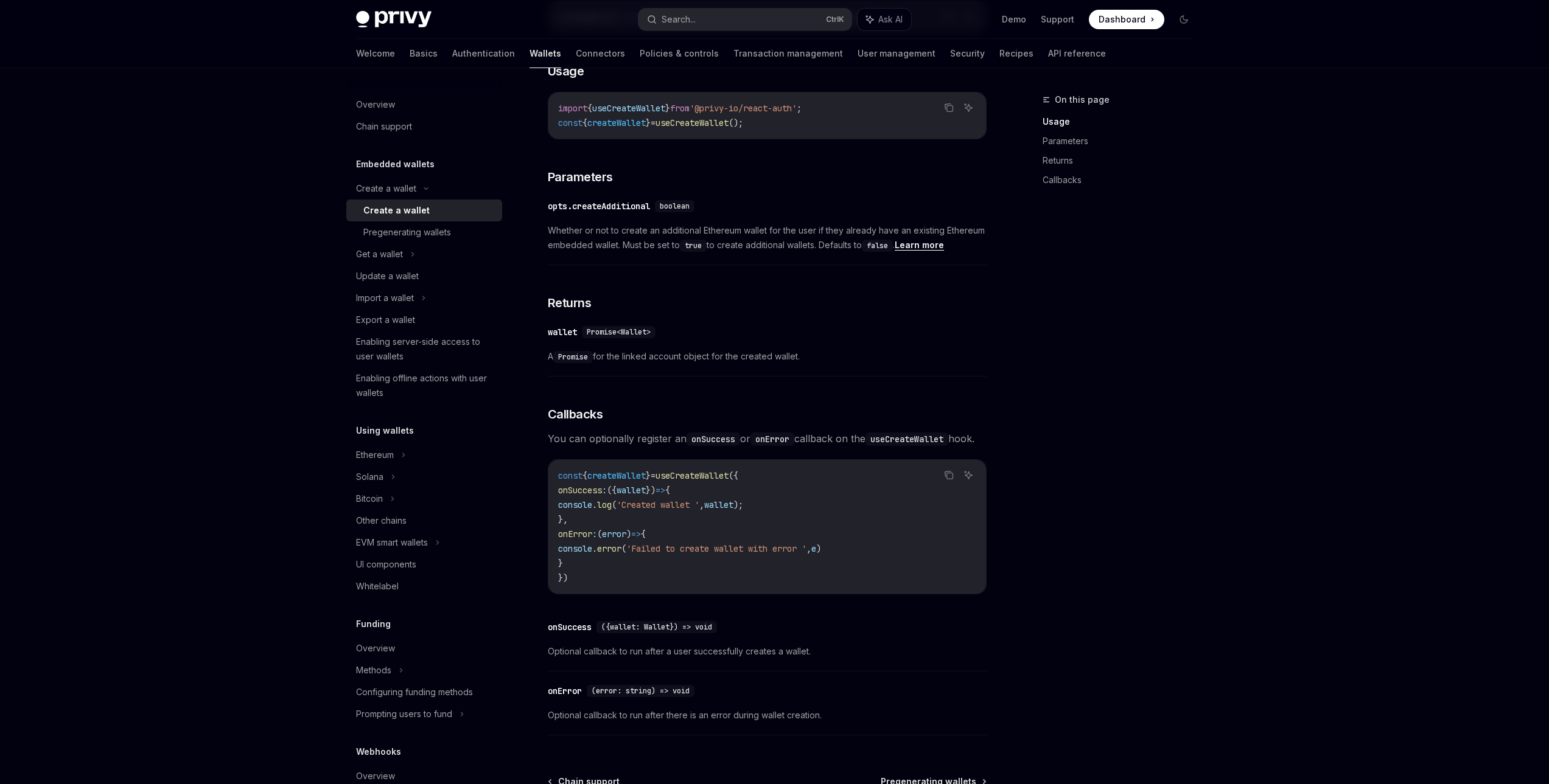
scroll to position [671, 0]
